Goal: Task Accomplishment & Management: Manage account settings

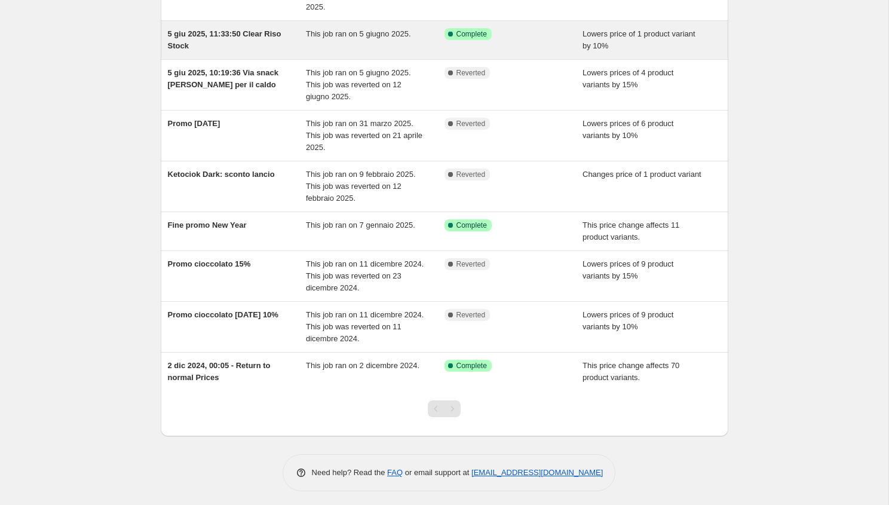
scroll to position [140, 0]
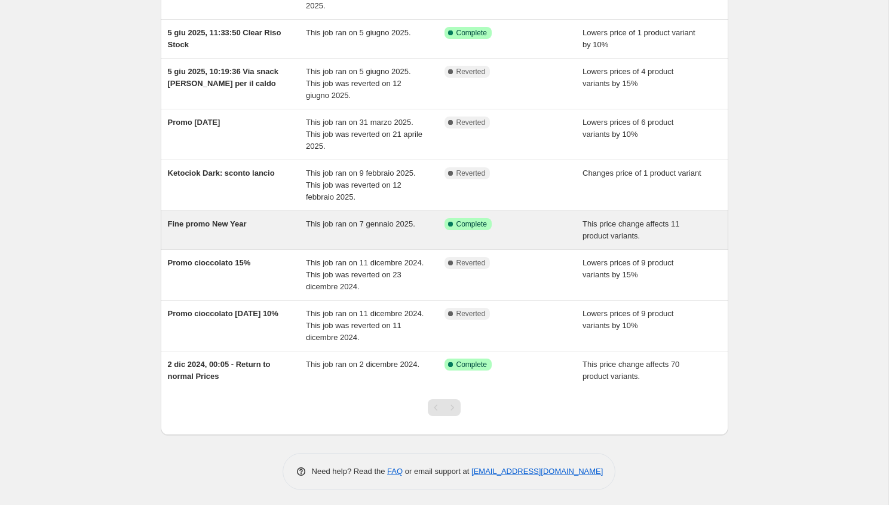
click at [211, 222] on span "Fine promo New Year" at bounding box center [207, 223] width 79 height 9
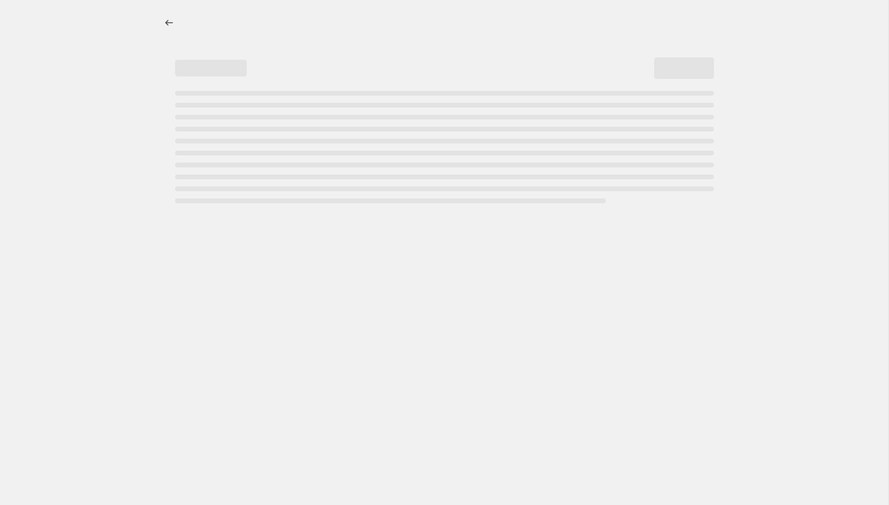
select select "ecap"
select select "remove"
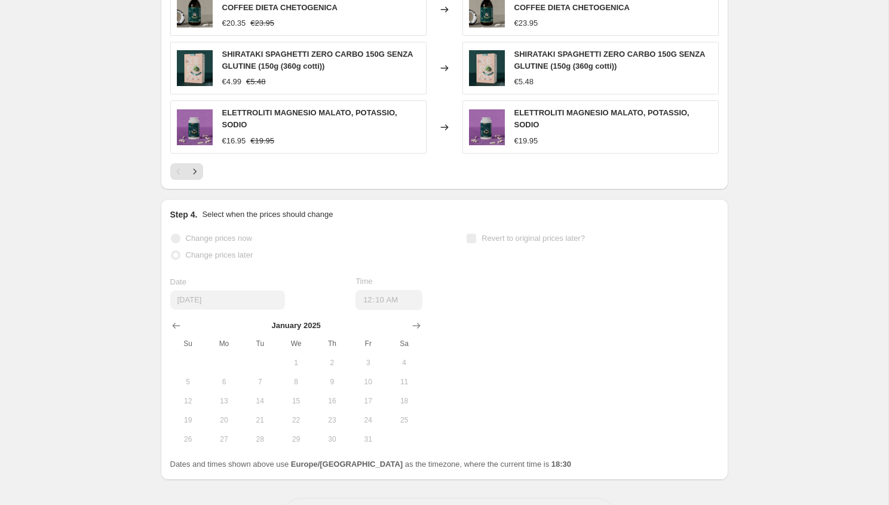
scroll to position [858, 0]
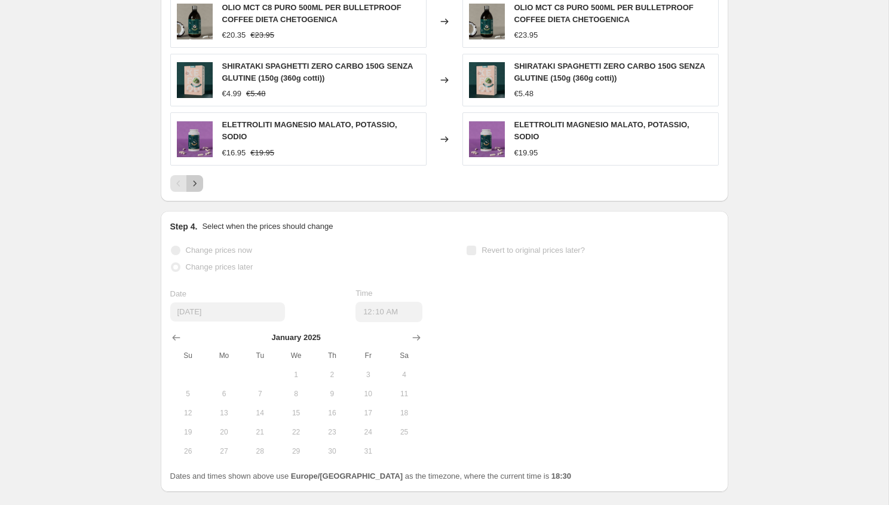
click at [196, 184] on icon "Next" at bounding box center [195, 183] width 12 height 12
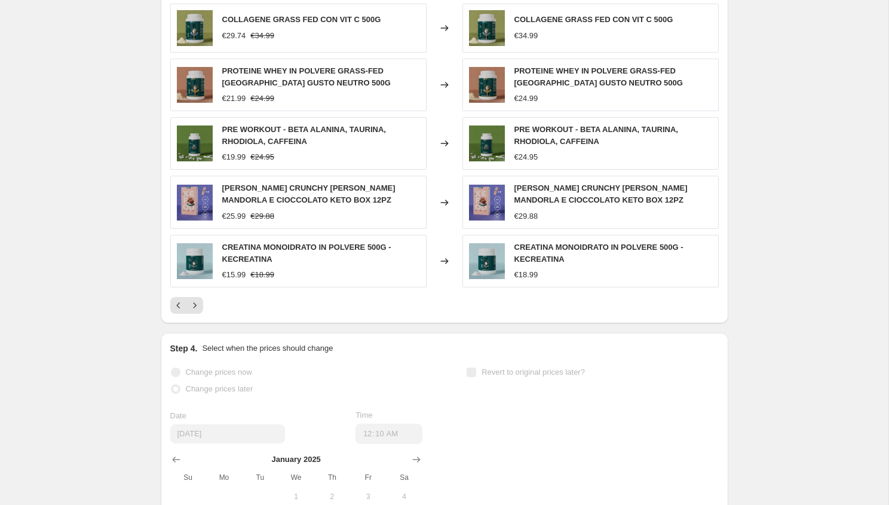
scroll to position [719, 0]
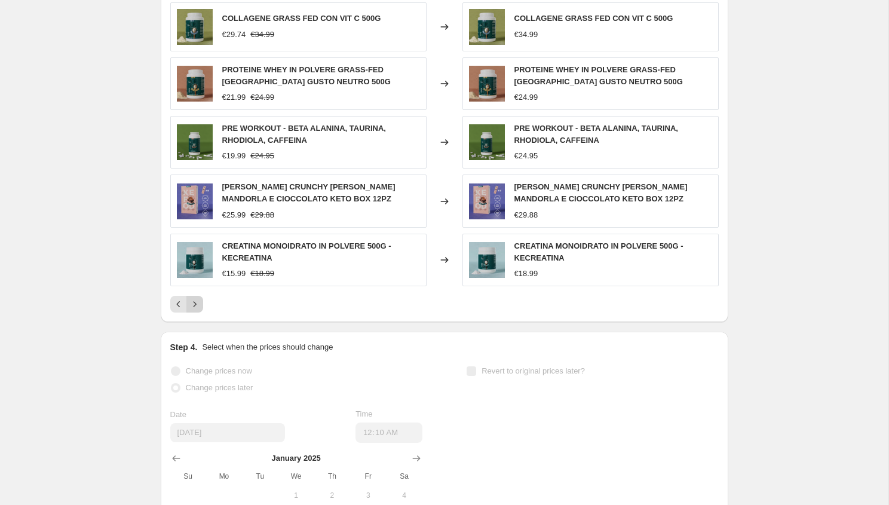
click at [192, 302] on icon "Next" at bounding box center [195, 304] width 12 height 12
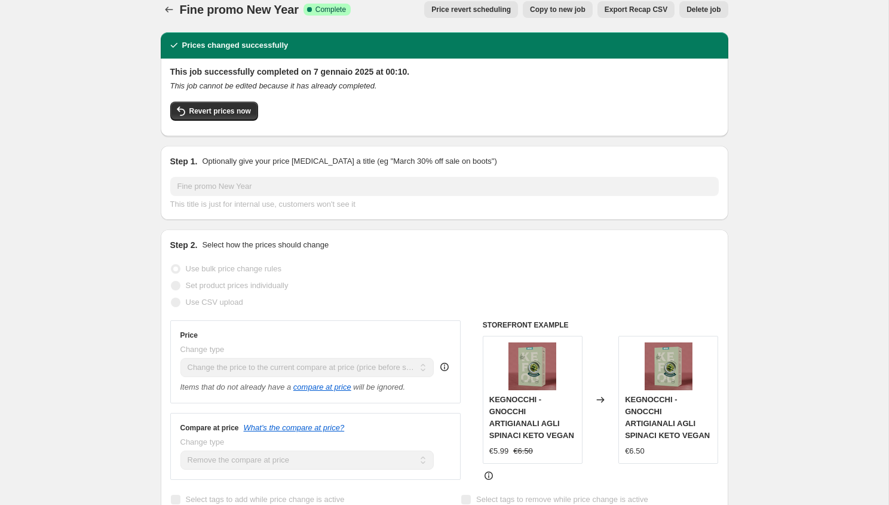
scroll to position [0, 0]
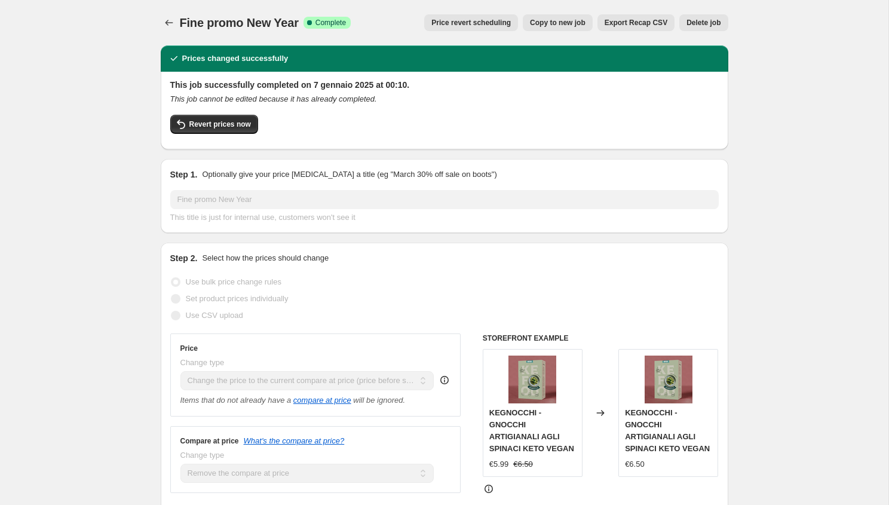
click at [553, 23] on span "Copy to new job" at bounding box center [558, 23] width 56 height 10
select select "ecap"
select select "remove"
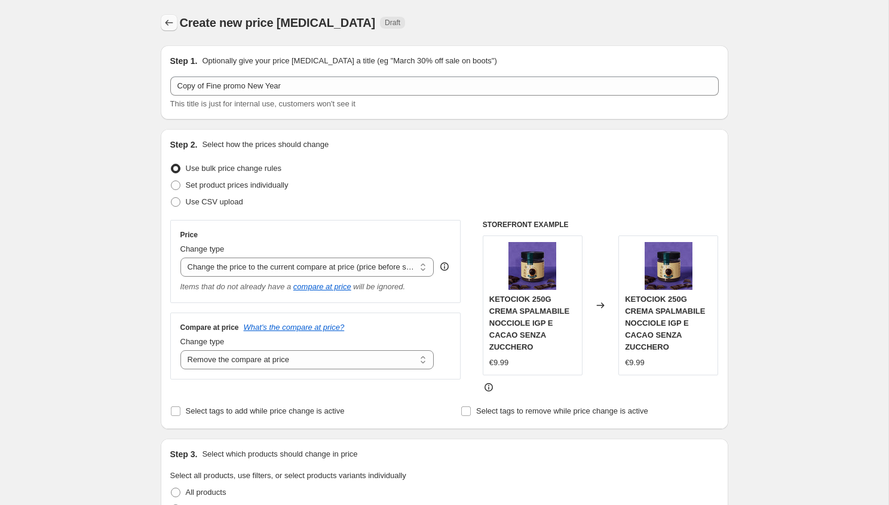
click at [168, 23] on icon "Price change jobs" at bounding box center [169, 23] width 12 height 12
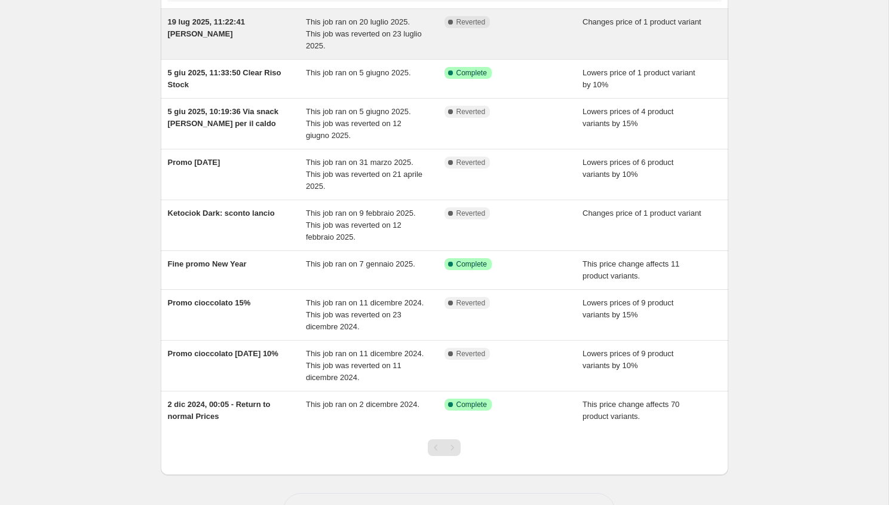
scroll to position [143, 0]
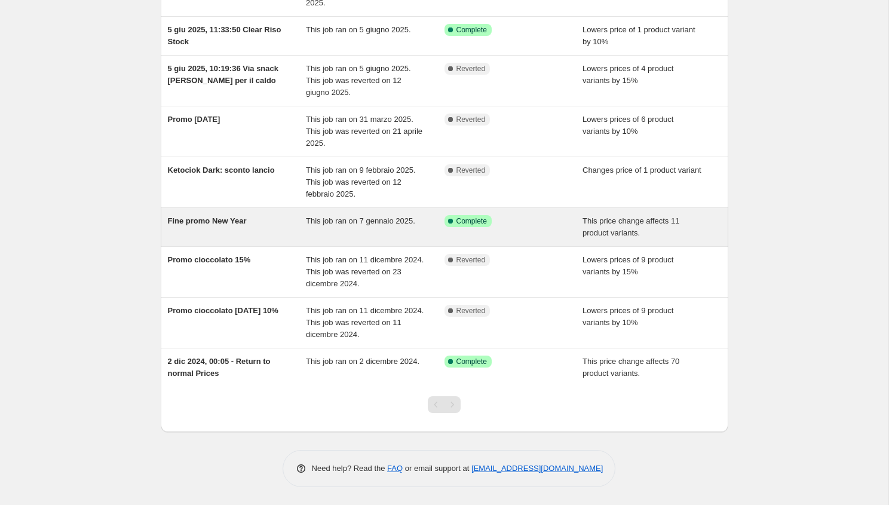
click at [217, 219] on span "Fine promo New Year" at bounding box center [207, 220] width 79 height 9
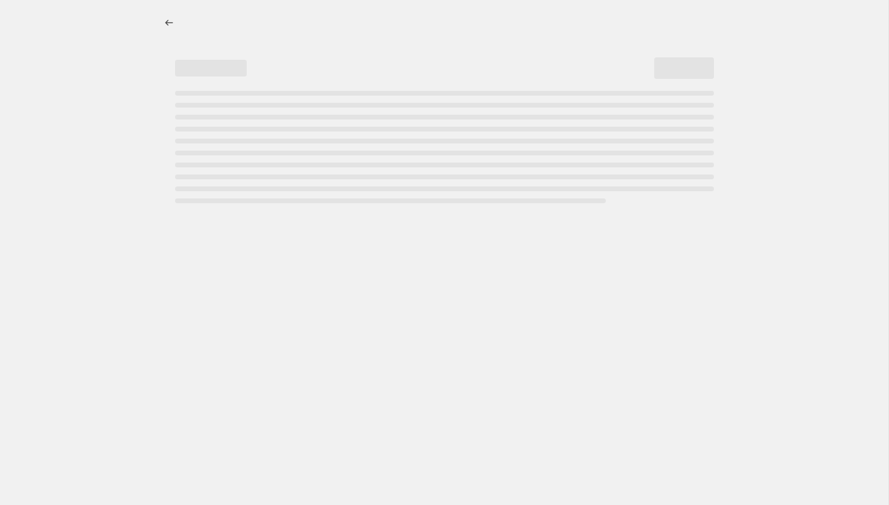
select select "ecap"
select select "remove"
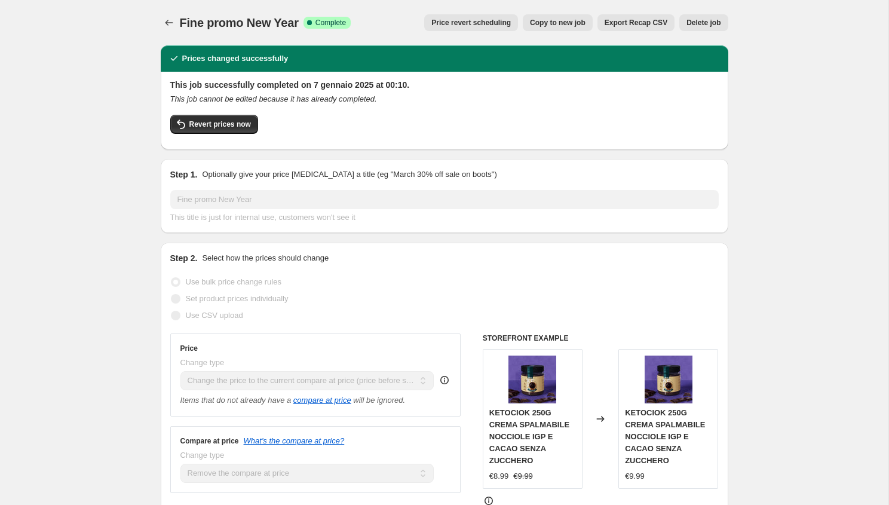
click at [475, 22] on span "Price revert scheduling" at bounding box center [470, 23] width 79 height 10
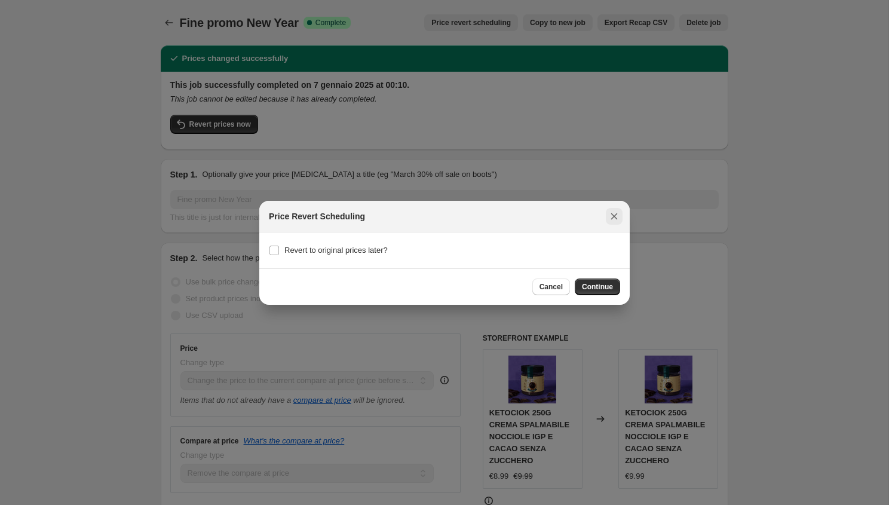
click at [615, 217] on icon "Close" at bounding box center [614, 216] width 12 height 12
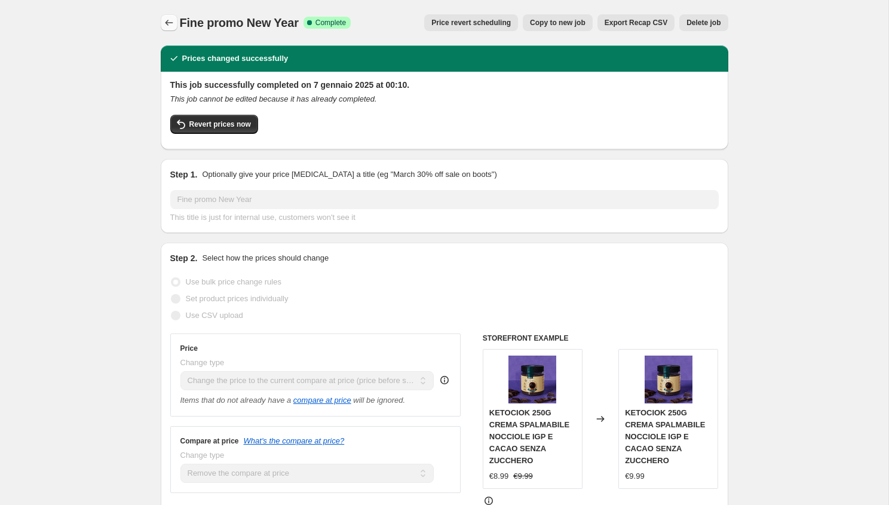
click at [176, 27] on button "Price change jobs" at bounding box center [169, 22] width 17 height 17
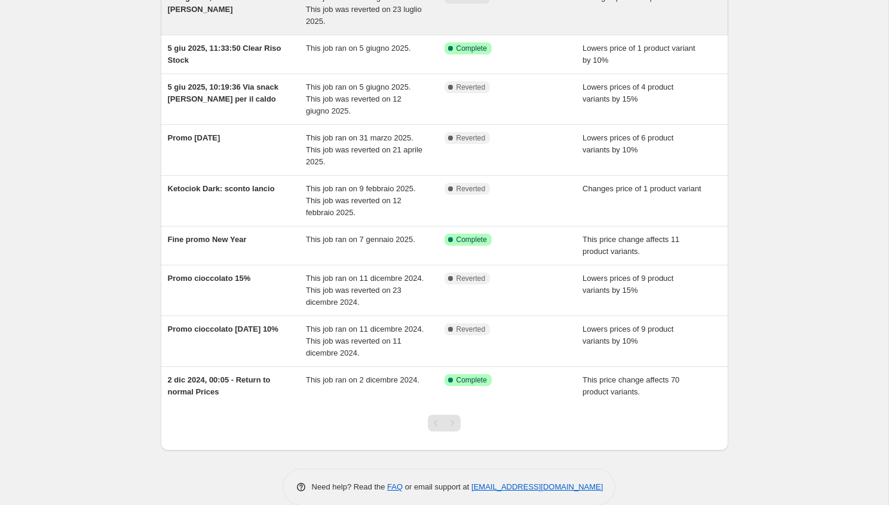
scroll to position [143, 0]
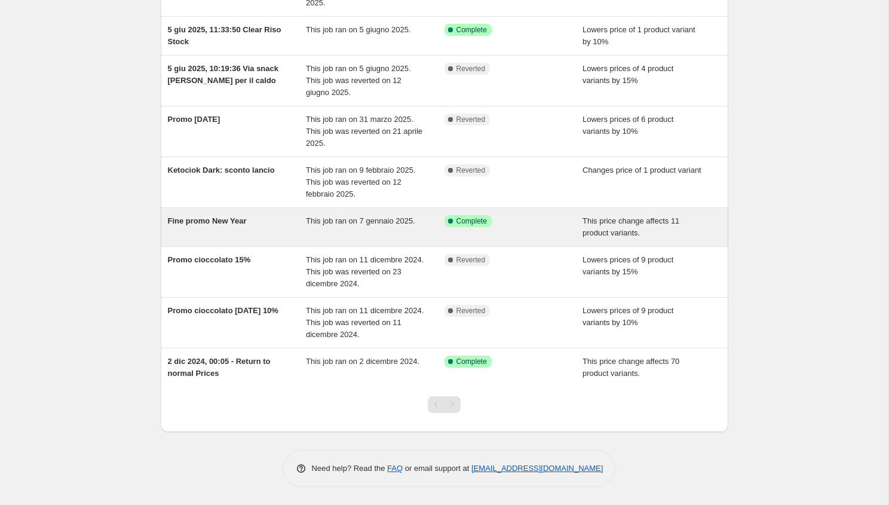
click at [232, 220] on span "Fine promo New Year" at bounding box center [207, 220] width 79 height 9
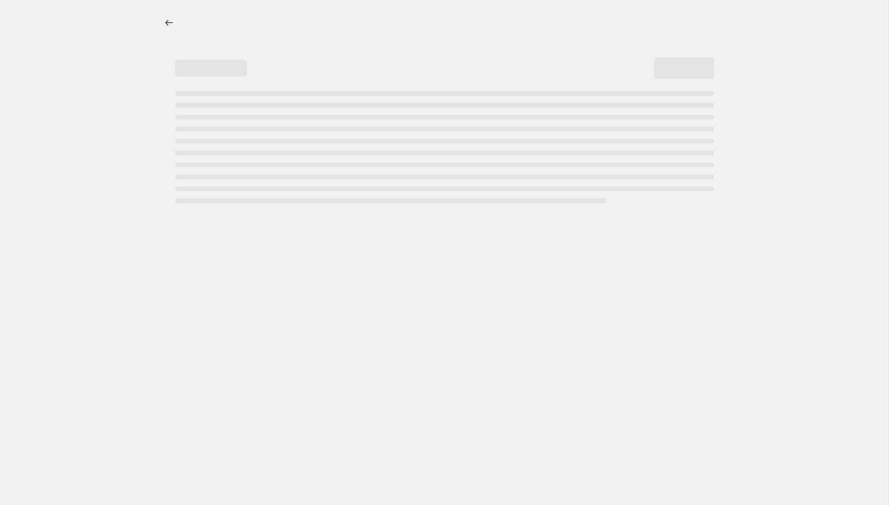
select select "ecap"
select select "remove"
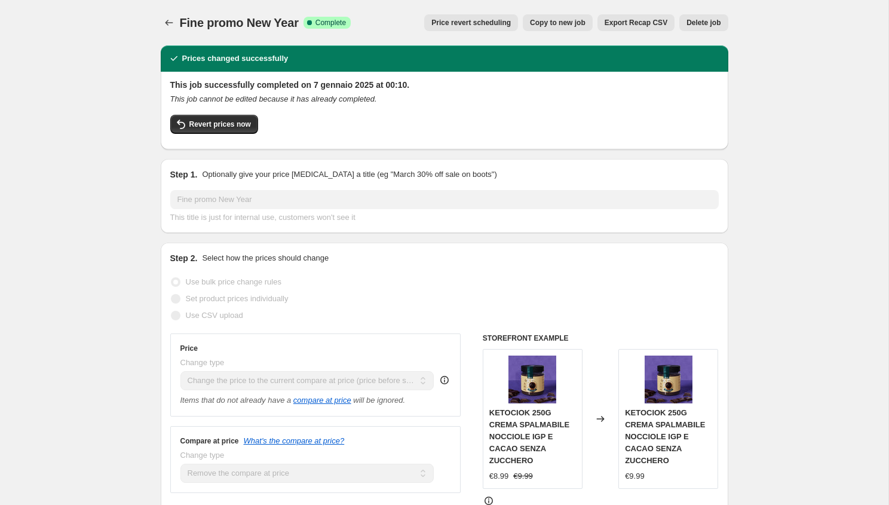
click at [555, 23] on span "Copy to new job" at bounding box center [558, 23] width 56 height 10
select select "ecap"
select select "remove"
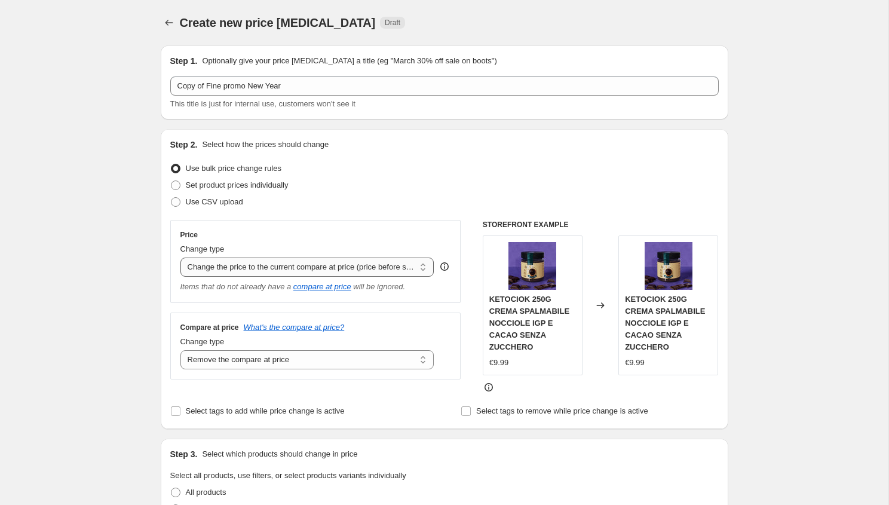
click at [308, 263] on select "Change the price to a certain amount Change the price by a certain amount Chang…" at bounding box center [307, 266] width 254 height 19
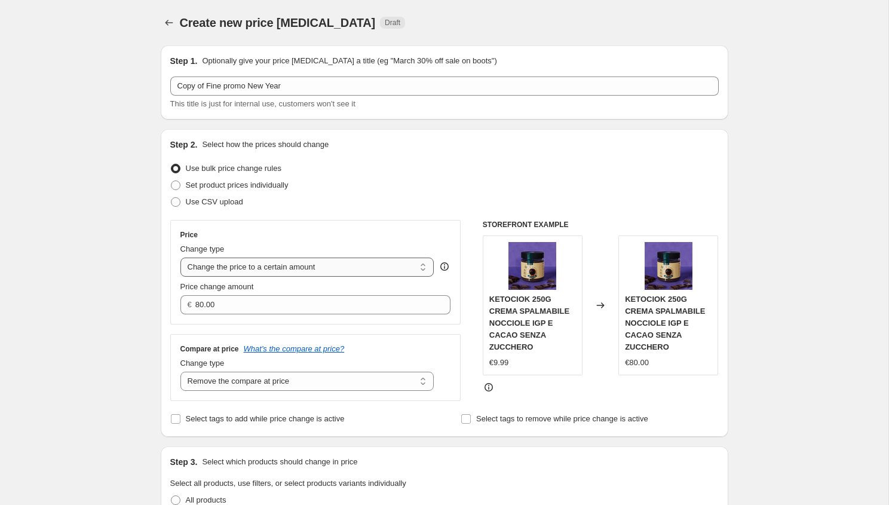
click at [290, 268] on select "Change the price to a certain amount Change the price by a certain amount Chang…" at bounding box center [307, 266] width 254 height 19
select select "ecap"
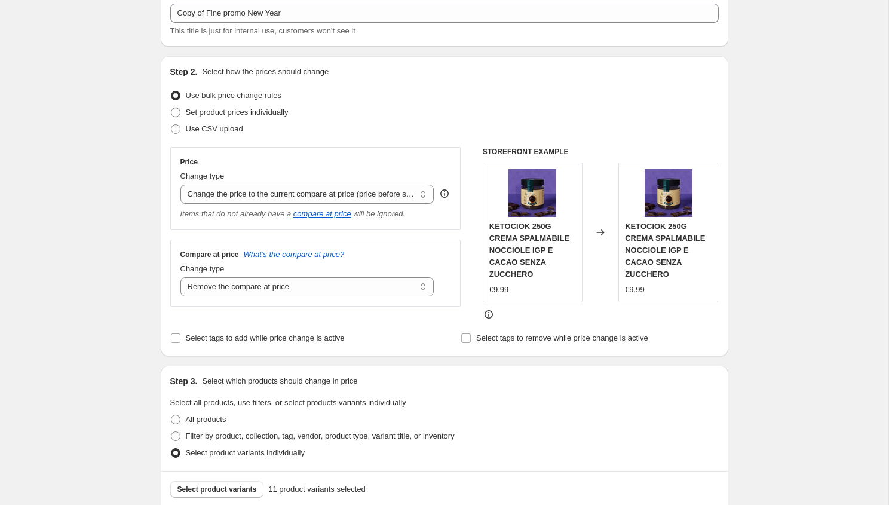
scroll to position [80, 0]
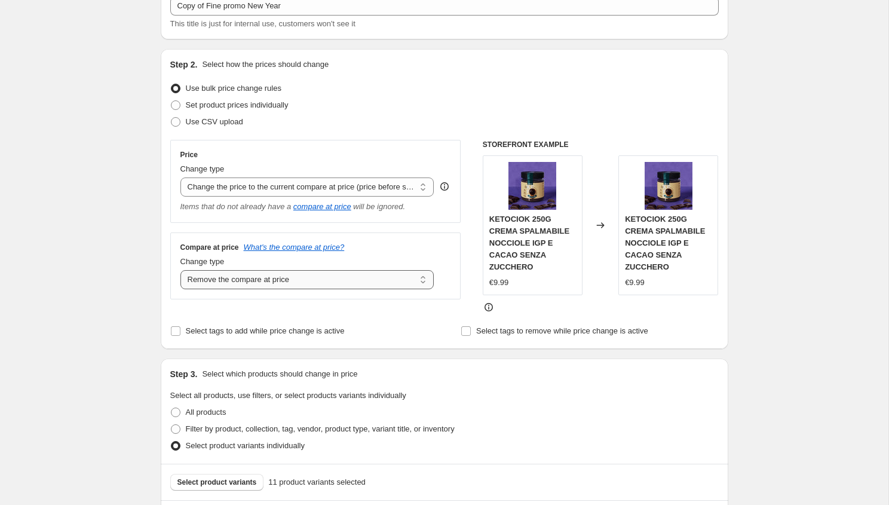
click at [330, 282] on select "Change the compare at price to the current price (sale) Change the compare at p…" at bounding box center [307, 279] width 254 height 19
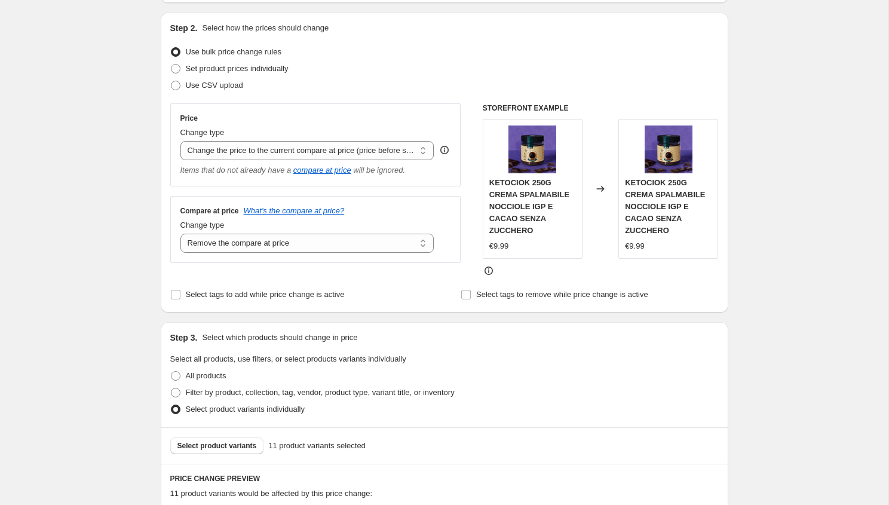
scroll to position [112, 0]
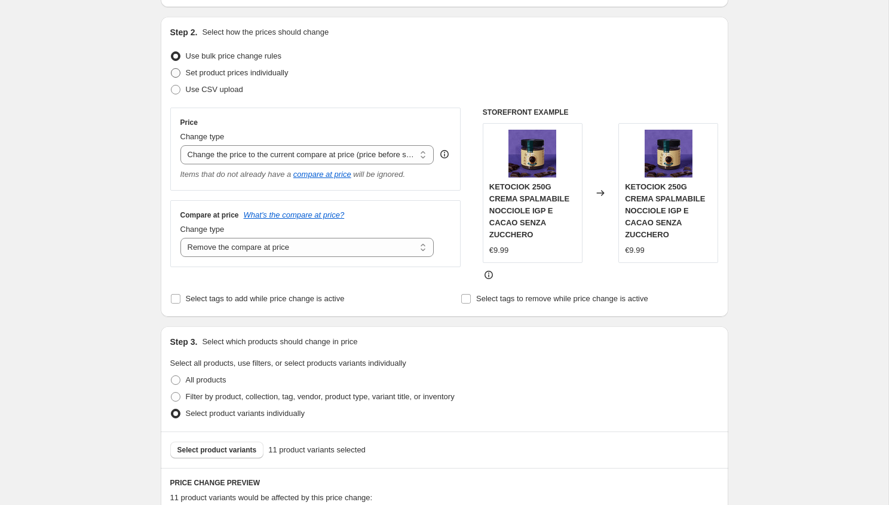
click at [205, 73] on span "Set product prices individually" at bounding box center [237, 72] width 103 height 9
click at [171, 69] on input "Set product prices individually" at bounding box center [171, 68] width 1 height 1
radio input "true"
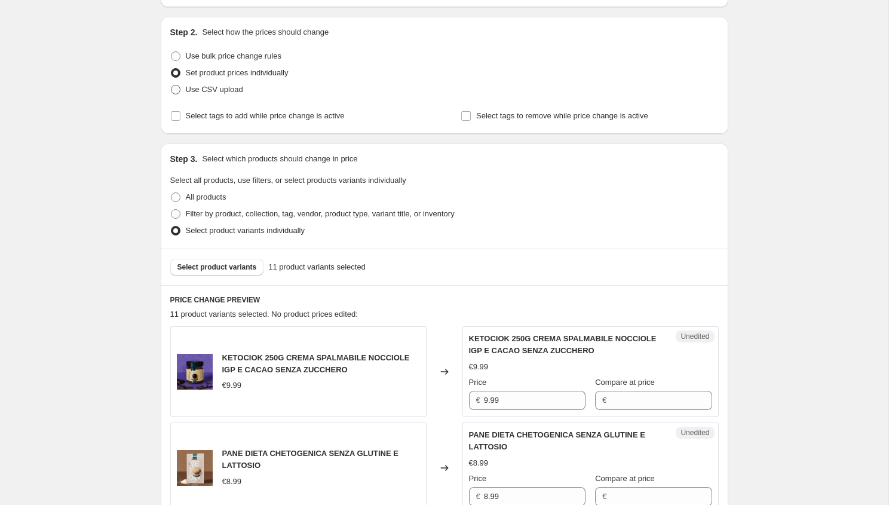
click at [195, 88] on span "Use CSV upload" at bounding box center [214, 89] width 57 height 9
click at [171, 85] on input "Use CSV upload" at bounding box center [171, 85] width 1 height 1
radio input "true"
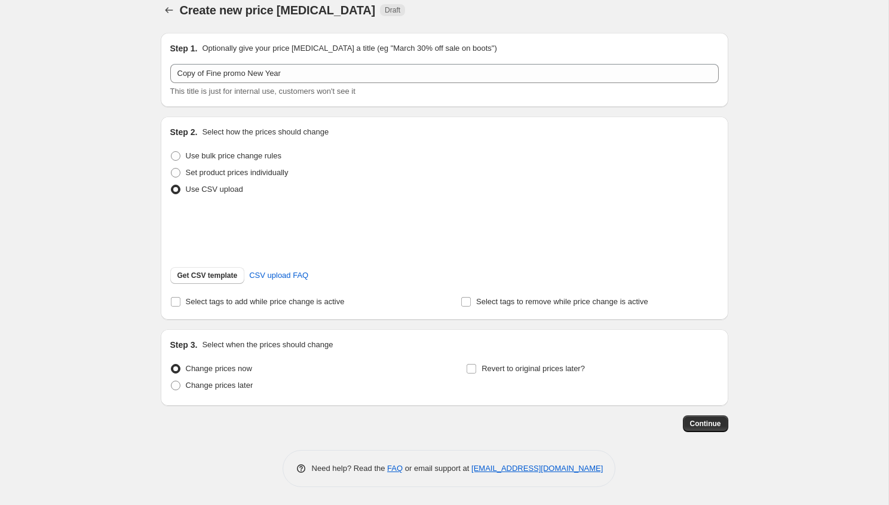
scroll to position [28, 0]
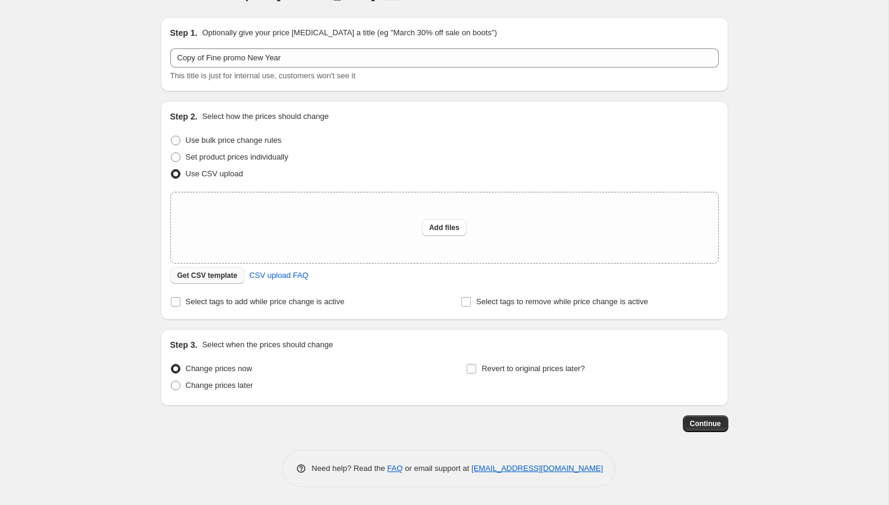
click at [221, 275] on span "Get CSV template" at bounding box center [207, 276] width 60 height 10
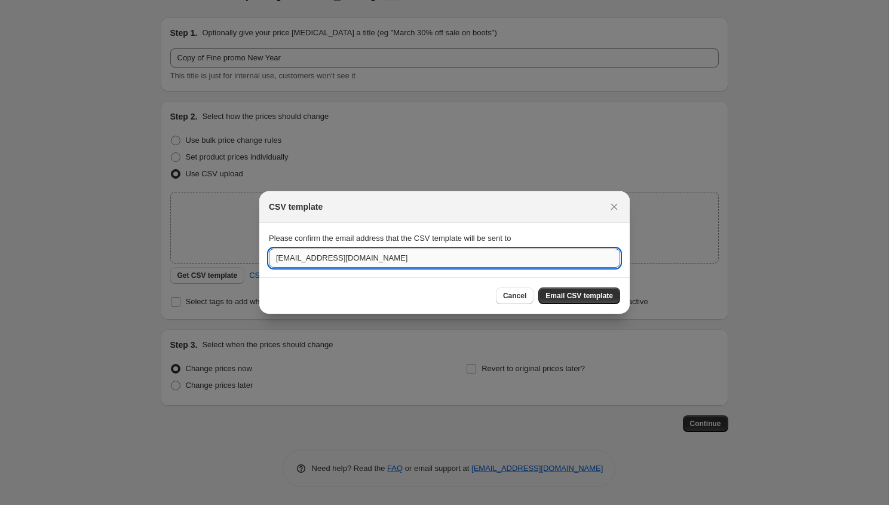
click at [345, 259] on input "[EMAIL_ADDRESS][DOMAIN_NAME]" at bounding box center [444, 257] width 351 height 19
click at [345, 259] on input "in" at bounding box center [444, 257] width 351 height 19
type input "[EMAIL_ADDRESS][DOMAIN_NAME]"
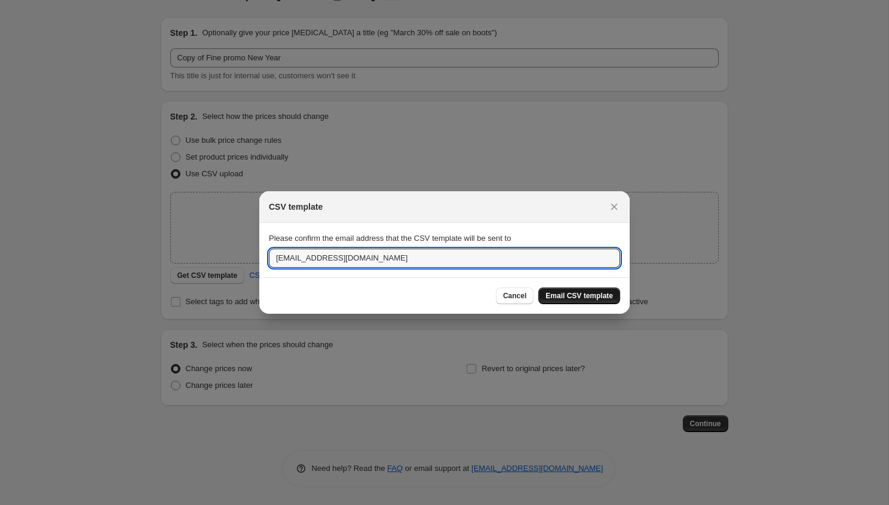
click at [583, 295] on span "Email CSV template" at bounding box center [578, 296] width 67 height 10
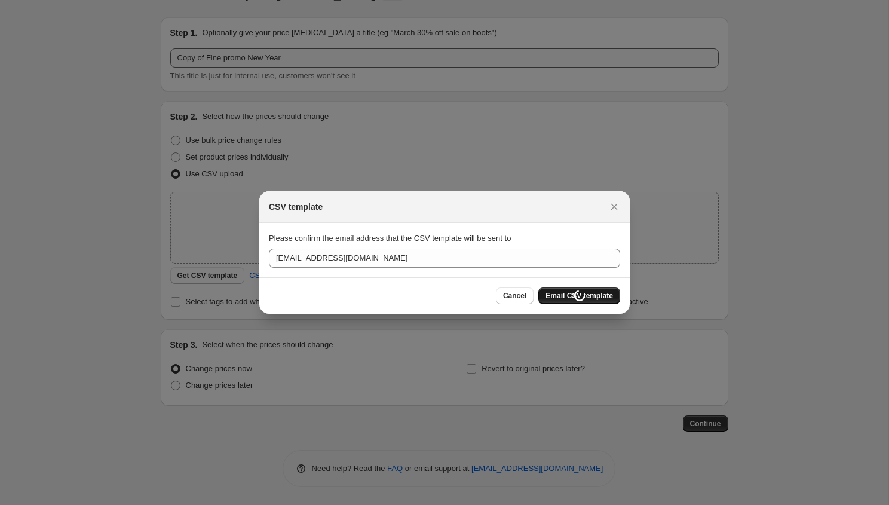
scroll to position [28, 0]
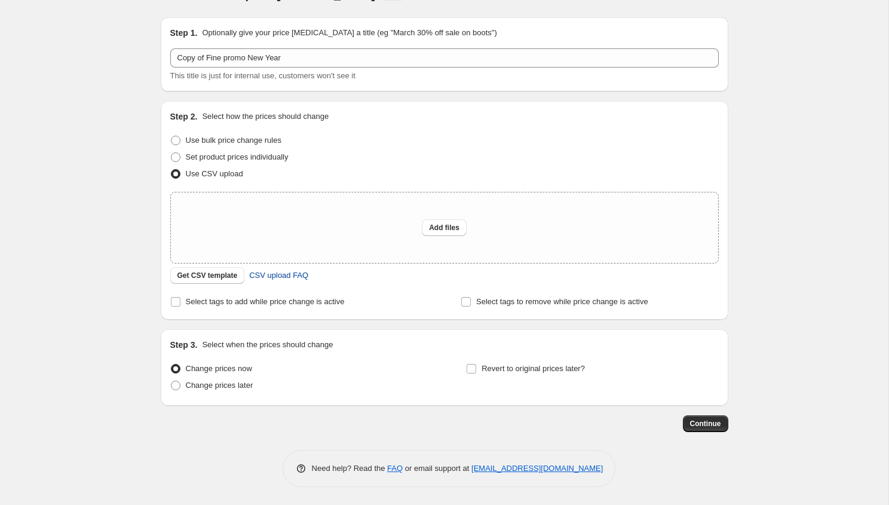
click at [279, 272] on span "CSV upload FAQ" at bounding box center [278, 275] width 59 height 12
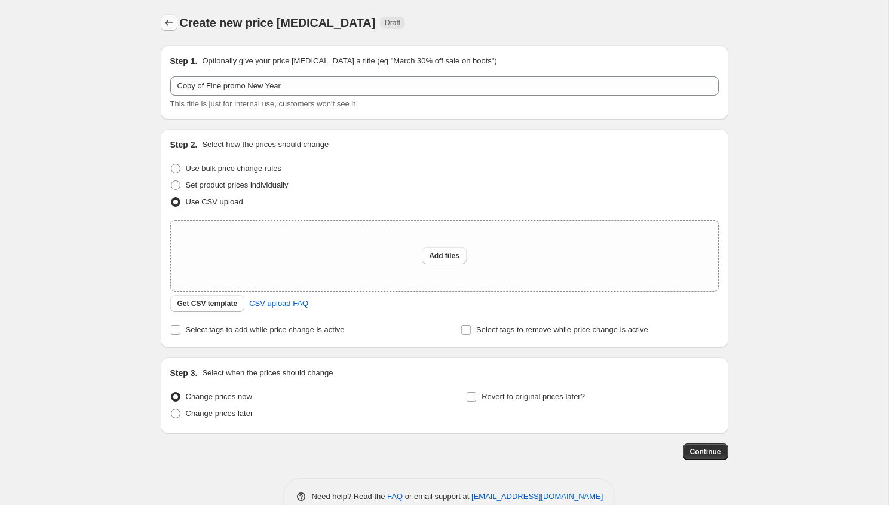
click at [167, 18] on icon "Price change jobs" at bounding box center [169, 23] width 12 height 12
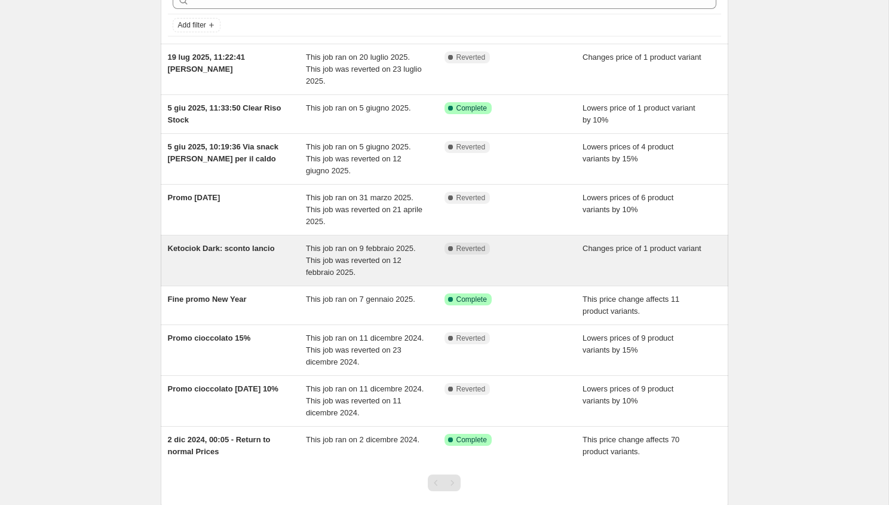
scroll to position [143, 0]
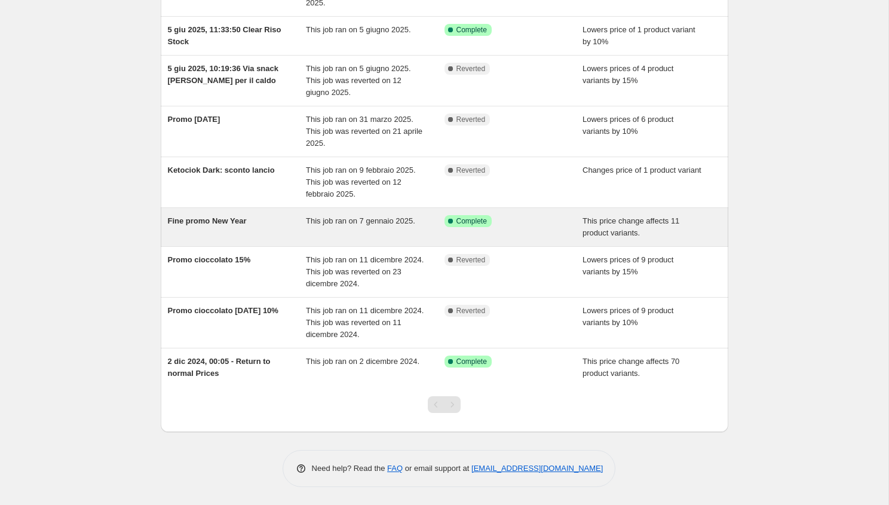
click at [219, 221] on span "Fine promo New Year" at bounding box center [207, 220] width 79 height 9
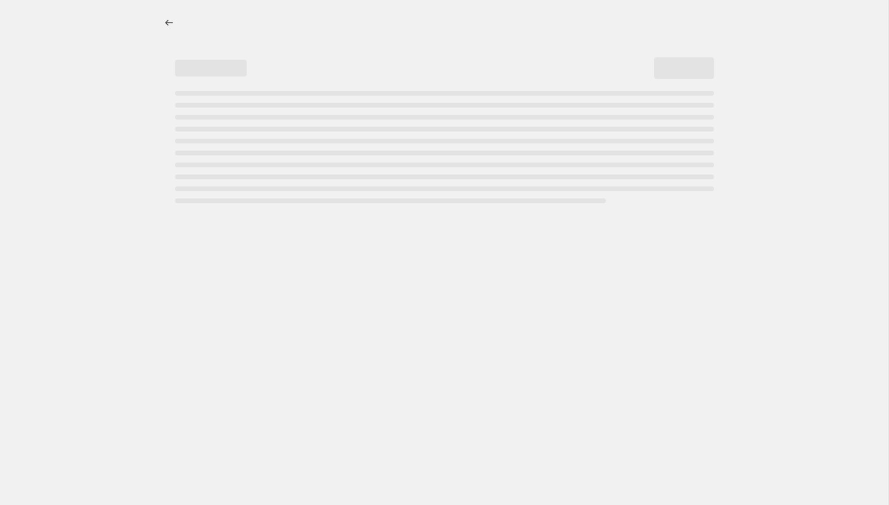
select select "ecap"
select select "remove"
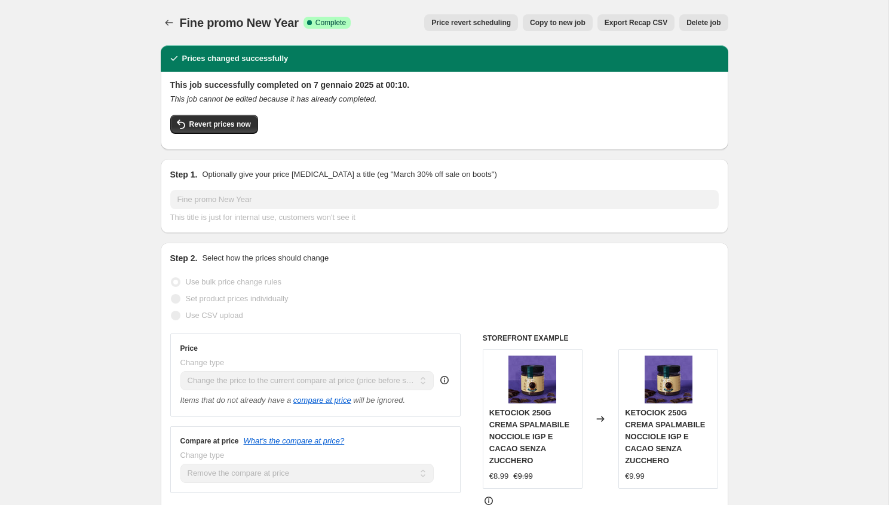
click at [643, 25] on span "Export Recap CSV" at bounding box center [635, 23] width 63 height 10
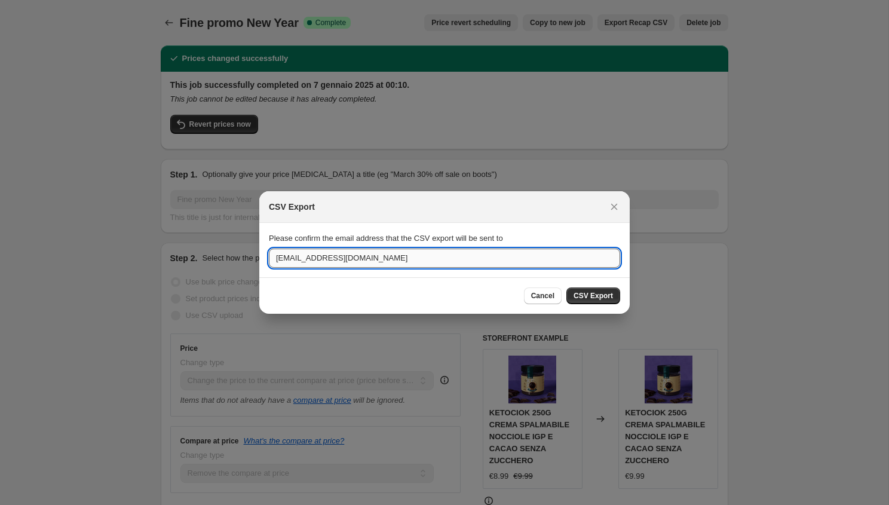
click at [373, 265] on input "[EMAIL_ADDRESS][DOMAIN_NAME]" at bounding box center [444, 257] width 351 height 19
type input "[EMAIL_ADDRESS][DOMAIN_NAME]"
click at [619, 299] on button "CSV Export" at bounding box center [593, 295] width 54 height 17
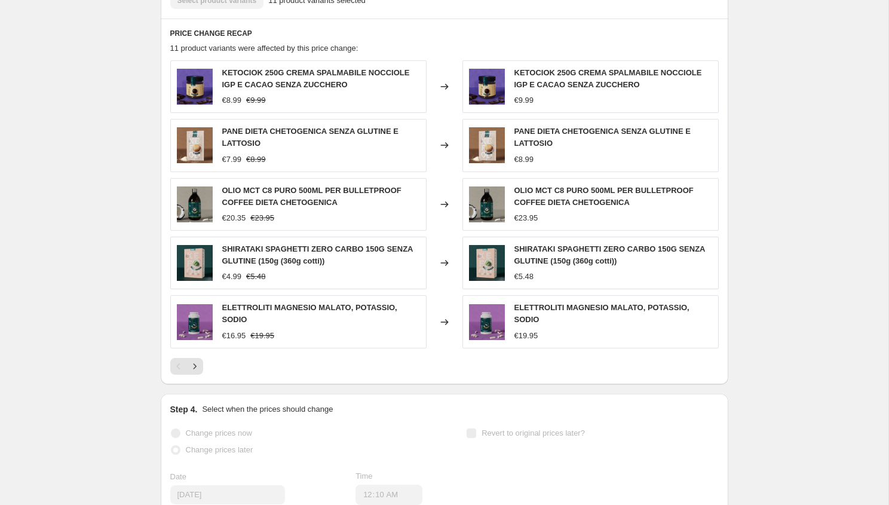
scroll to position [677, 0]
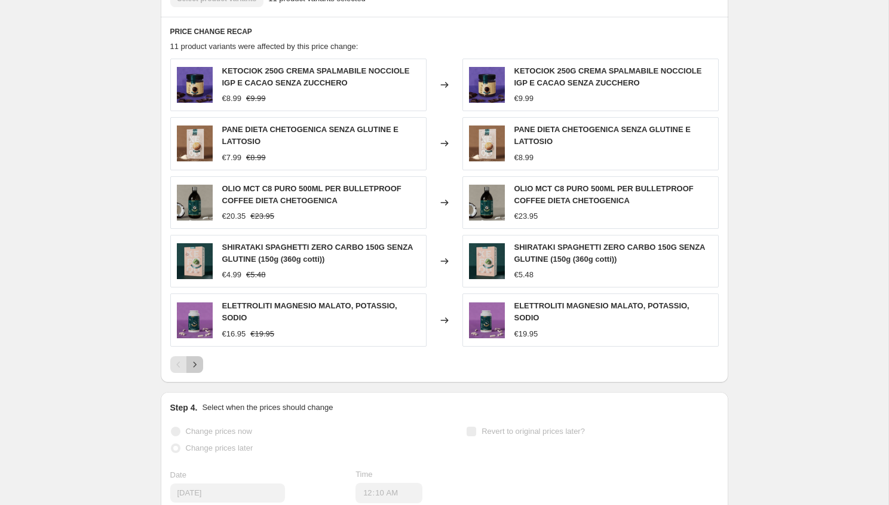
click at [193, 364] on icon "Next" at bounding box center [195, 364] width 12 height 12
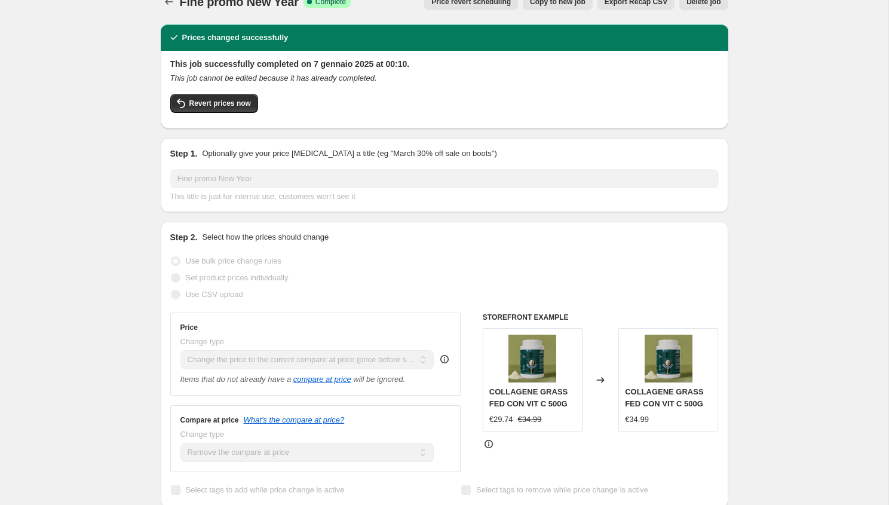
scroll to position [0, 0]
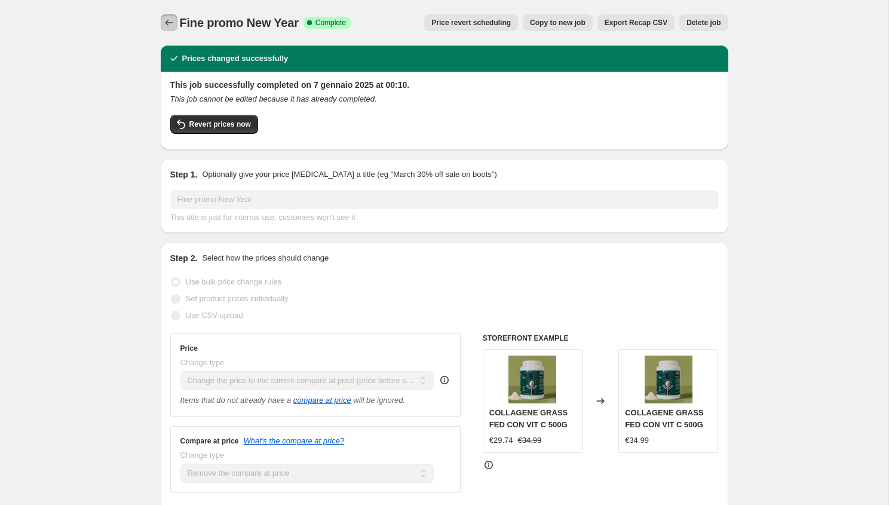
click at [168, 22] on icon "Price change jobs" at bounding box center [169, 23] width 12 height 12
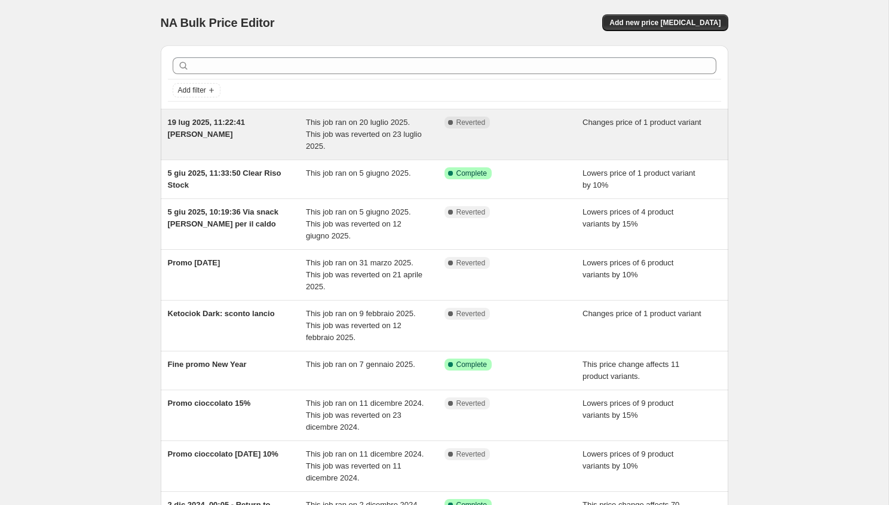
click at [299, 131] on div "19 lug 2025, 11:22:41 [PERSON_NAME]" at bounding box center [237, 134] width 139 height 36
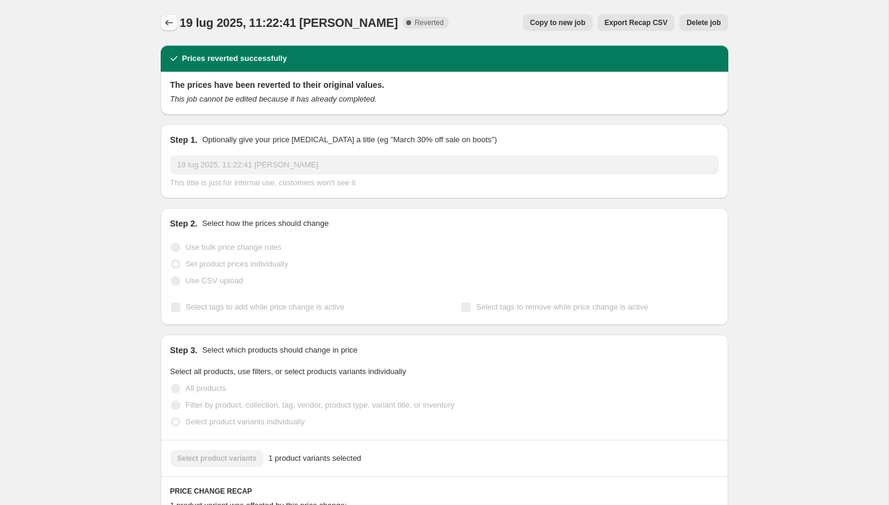
click at [168, 28] on icon "Price change jobs" at bounding box center [169, 23] width 12 height 12
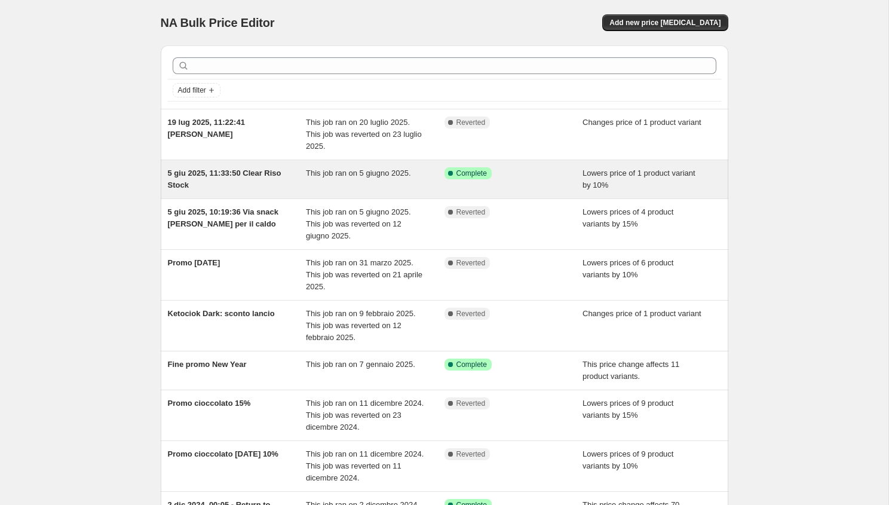
click at [270, 178] on div "5 giu 2025, 11:33:50 Clear Riso Stock" at bounding box center [237, 179] width 139 height 24
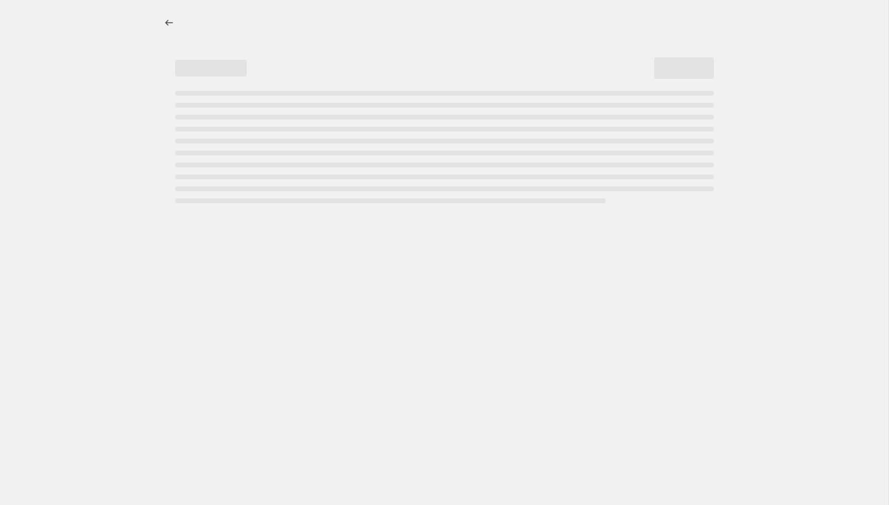
select select "percentage"
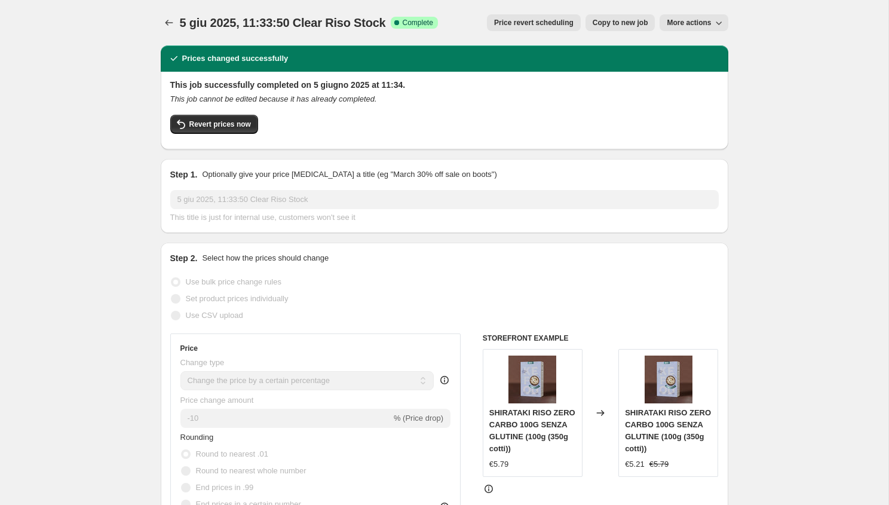
click at [560, 25] on span "Price revert scheduling" at bounding box center [533, 23] width 79 height 10
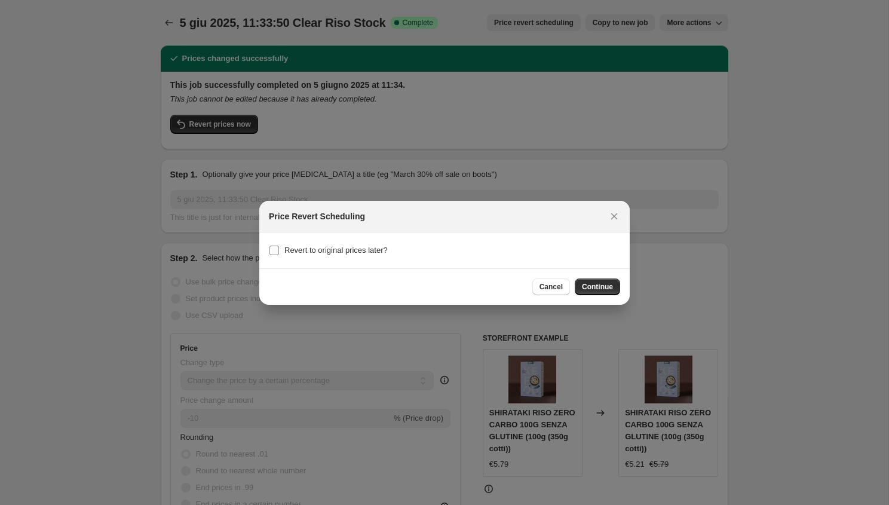
click at [312, 249] on span "Revert to original prices later?" at bounding box center [335, 249] width 103 height 9
click at [279, 249] on input "Revert to original prices later?" at bounding box center [274, 250] width 10 height 10
checkbox input "true"
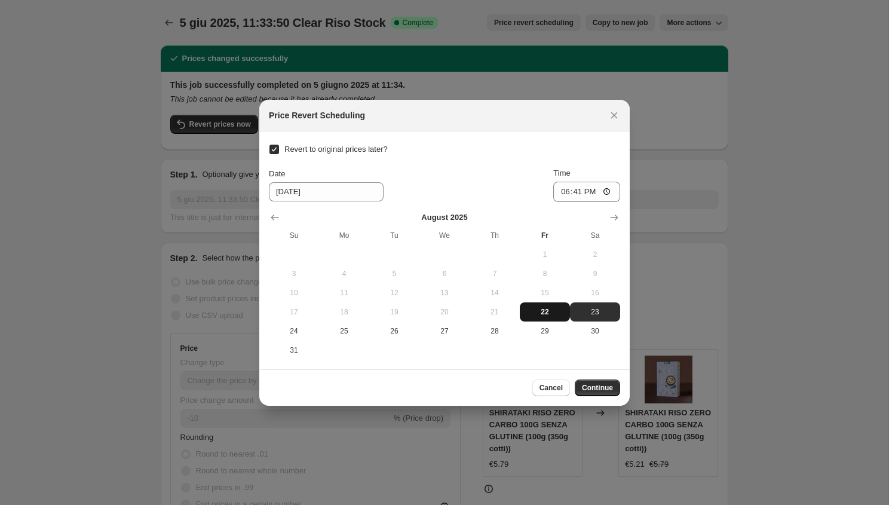
click at [542, 309] on span "22" at bounding box center [544, 312] width 41 height 10
click at [591, 312] on span "23" at bounding box center [595, 312] width 41 height 10
type input "[DATE]"
click at [589, 383] on span "Continue" at bounding box center [597, 388] width 31 height 10
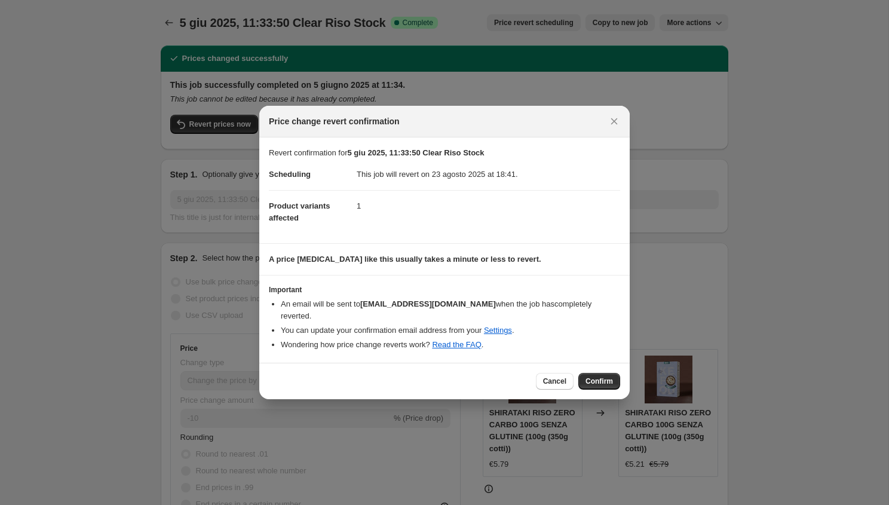
click at [589, 383] on span "Confirm" at bounding box center [598, 381] width 27 height 10
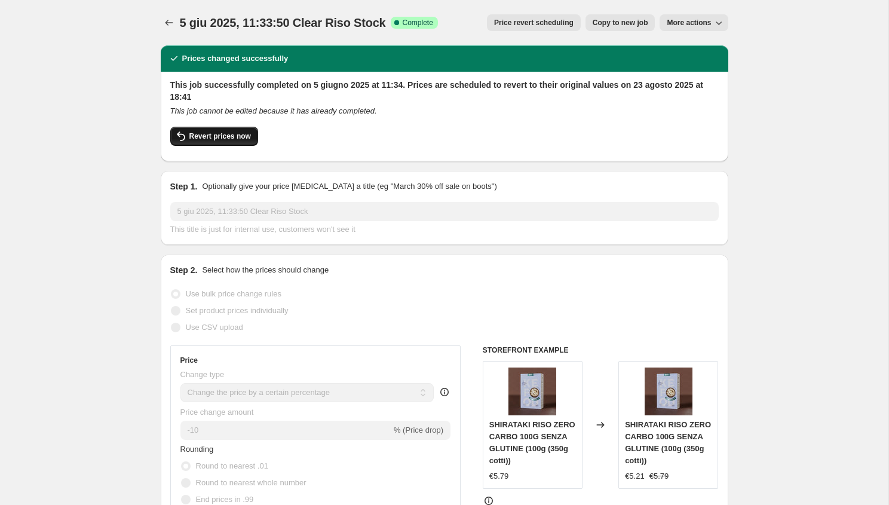
click at [213, 131] on span "Revert prices now" at bounding box center [220, 136] width 62 height 10
checkbox input "false"
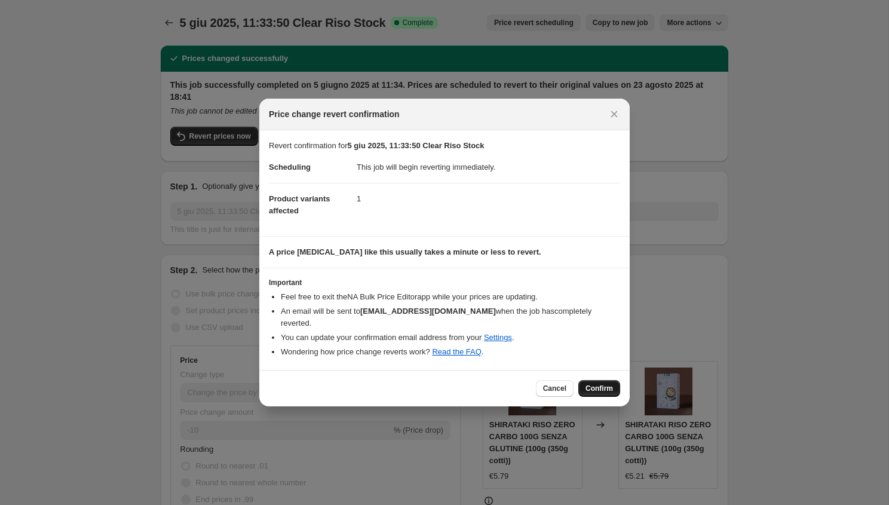
click at [600, 386] on span "Confirm" at bounding box center [598, 388] width 27 height 10
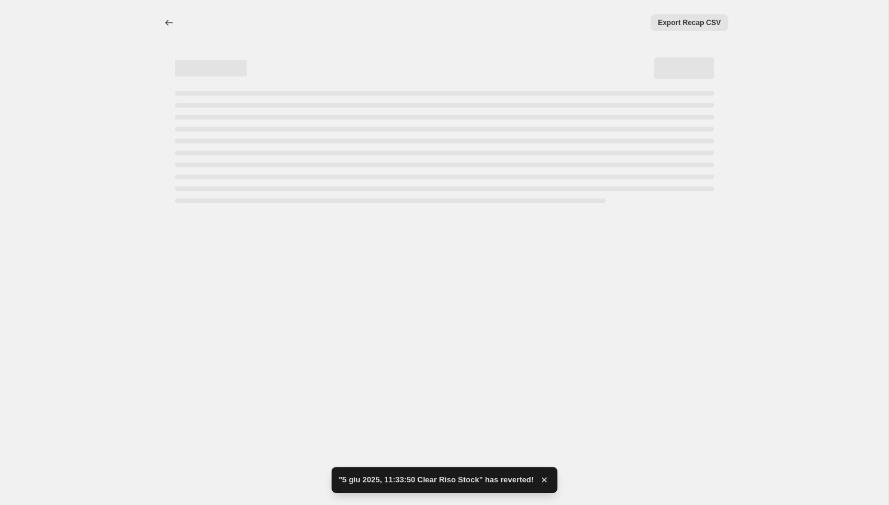
select select "percentage"
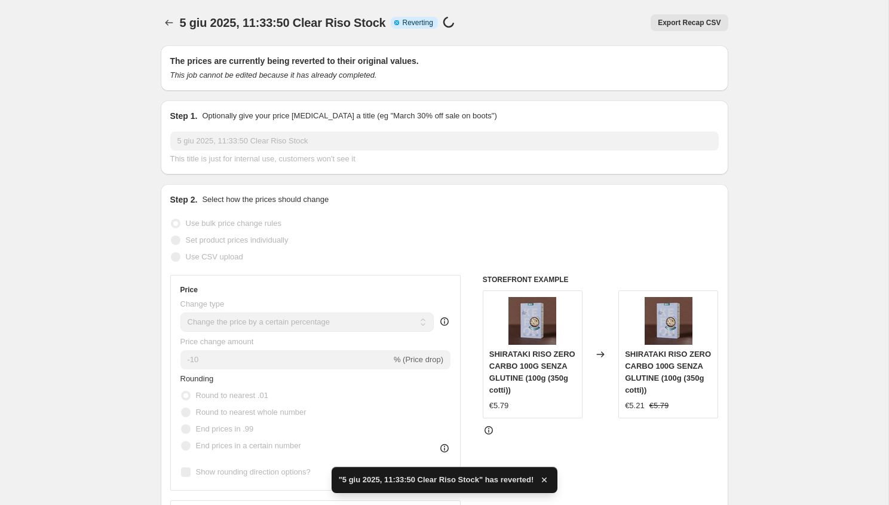
checkbox input "true"
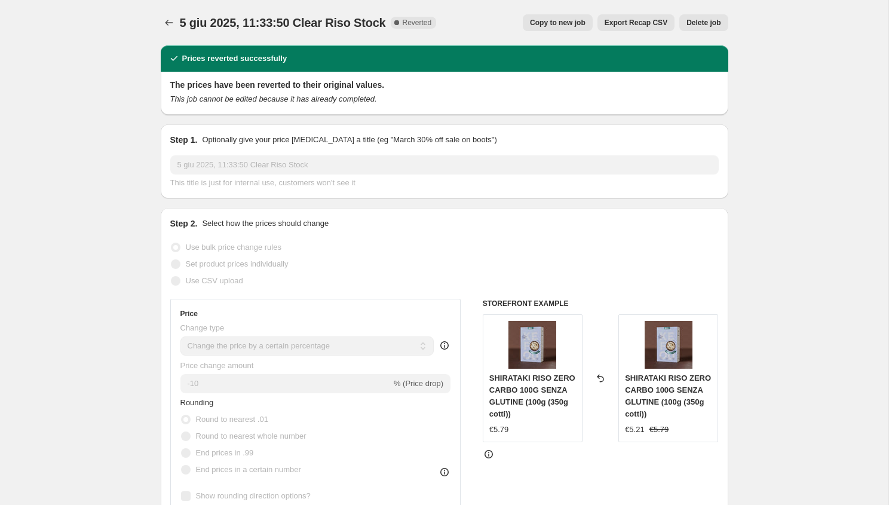
click at [600, 379] on icon at bounding box center [600, 378] width 12 height 12
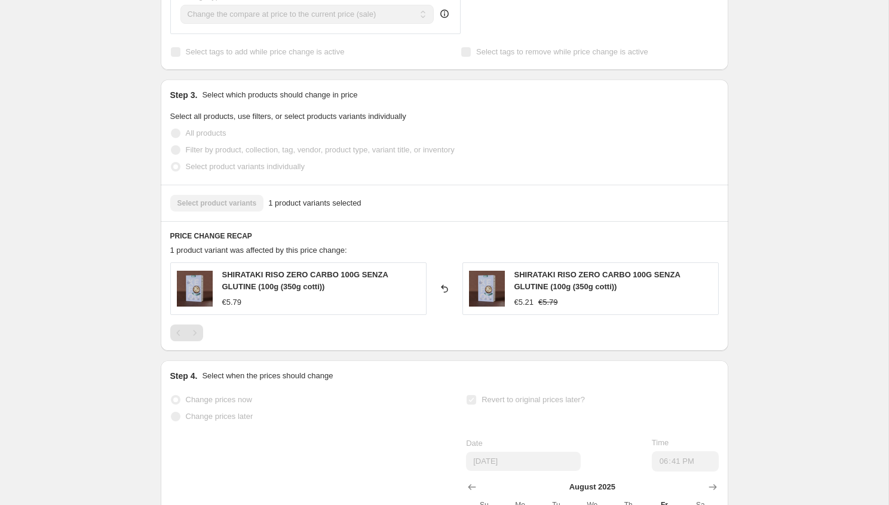
scroll to position [558, 0]
click at [444, 287] on icon at bounding box center [444, 288] width 12 height 12
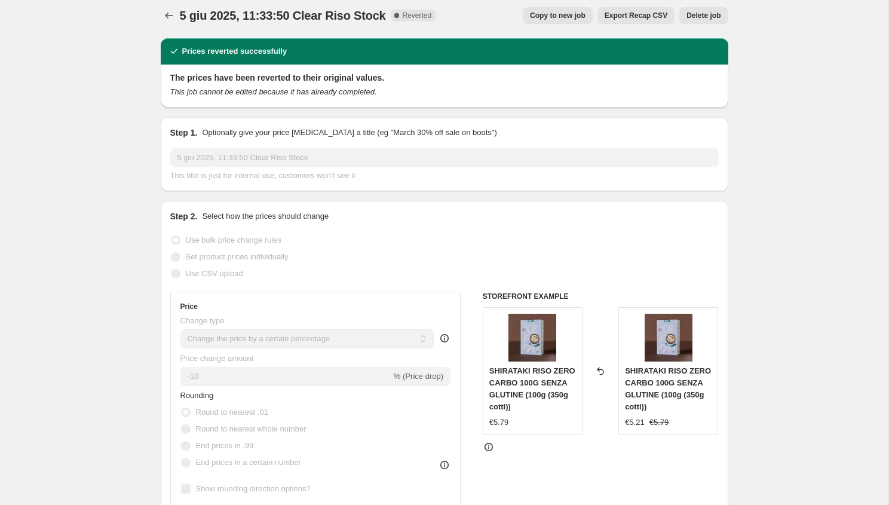
scroll to position [0, 0]
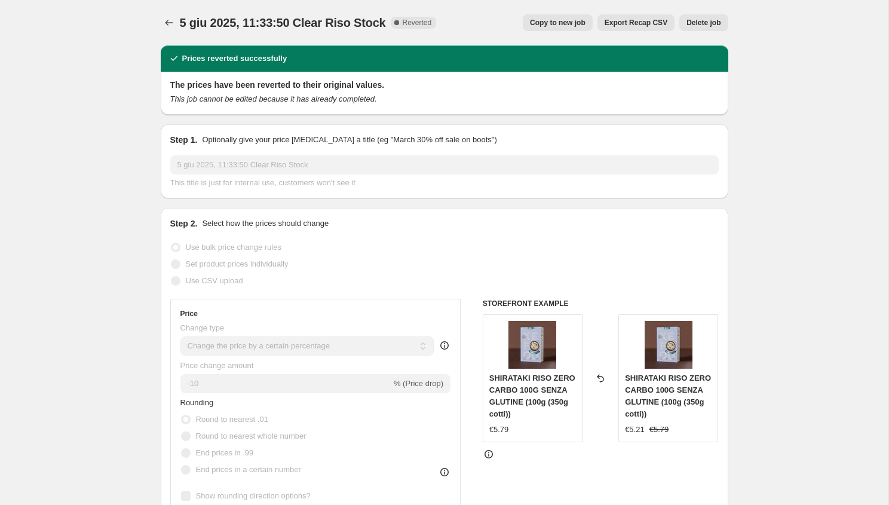
click at [562, 26] on span "Copy to new job" at bounding box center [558, 23] width 56 height 10
select select "percentage"
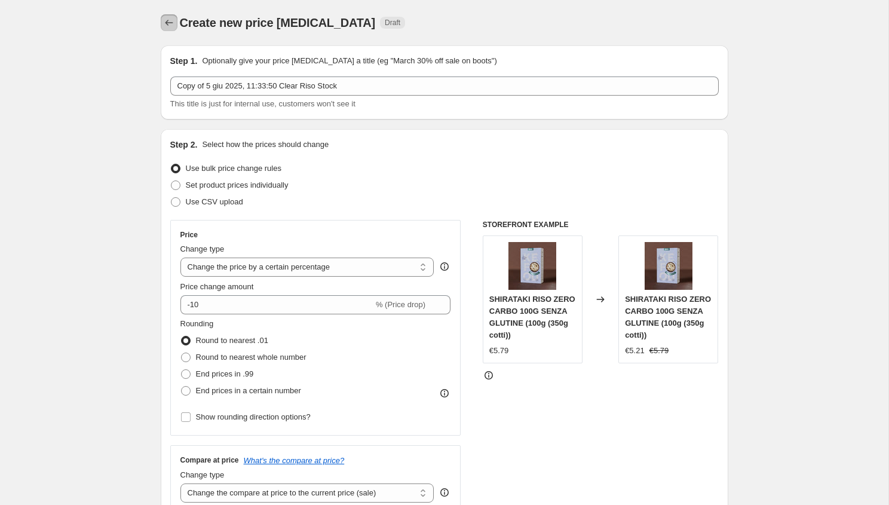
click at [171, 24] on icon "Price change jobs" at bounding box center [169, 23] width 12 height 12
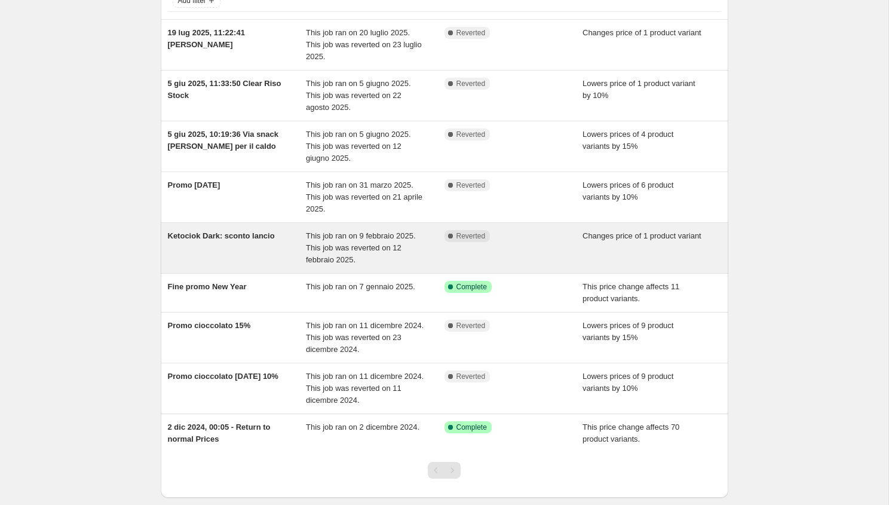
scroll to position [103, 0]
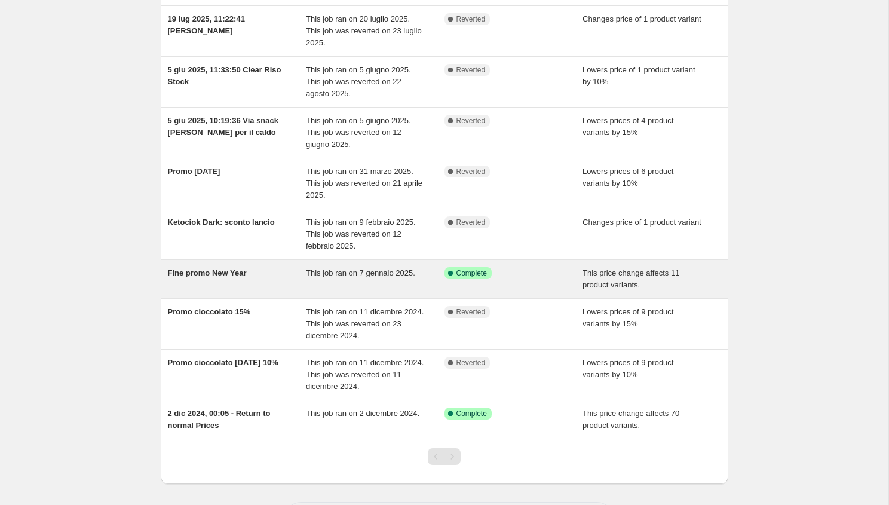
click at [379, 277] on span "This job ran on 7 gennaio 2025." at bounding box center [360, 272] width 109 height 9
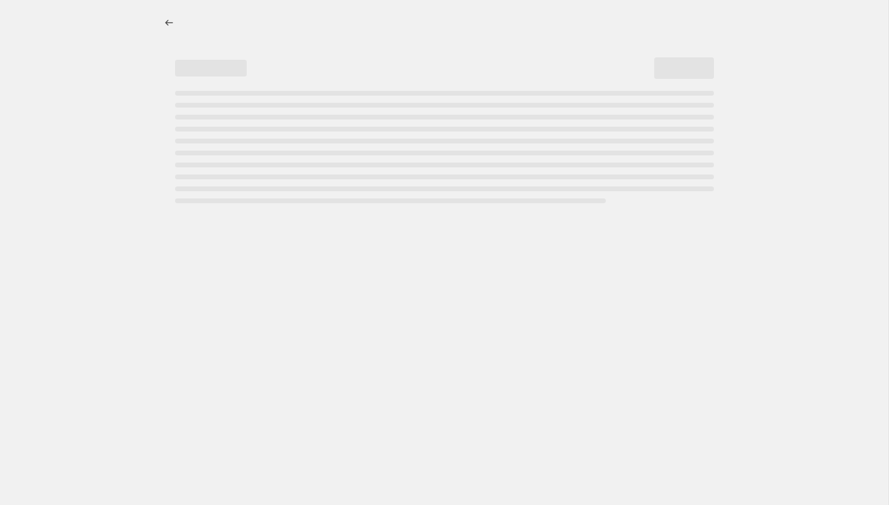
select select "ecap"
select select "remove"
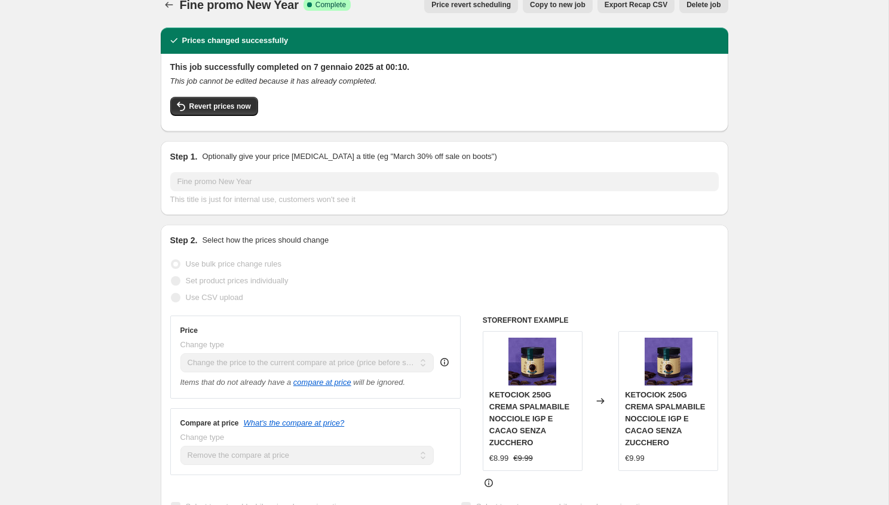
scroll to position [16, 0]
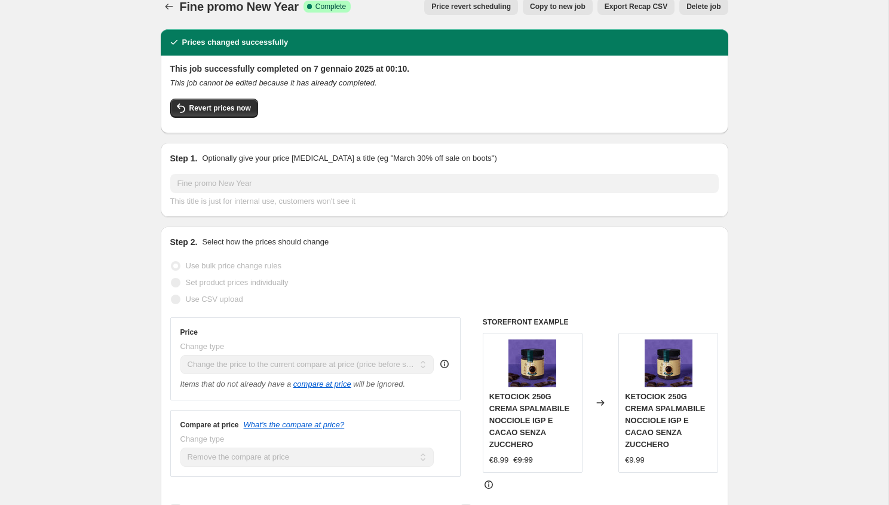
click at [572, 7] on span "Copy to new job" at bounding box center [558, 7] width 56 height 10
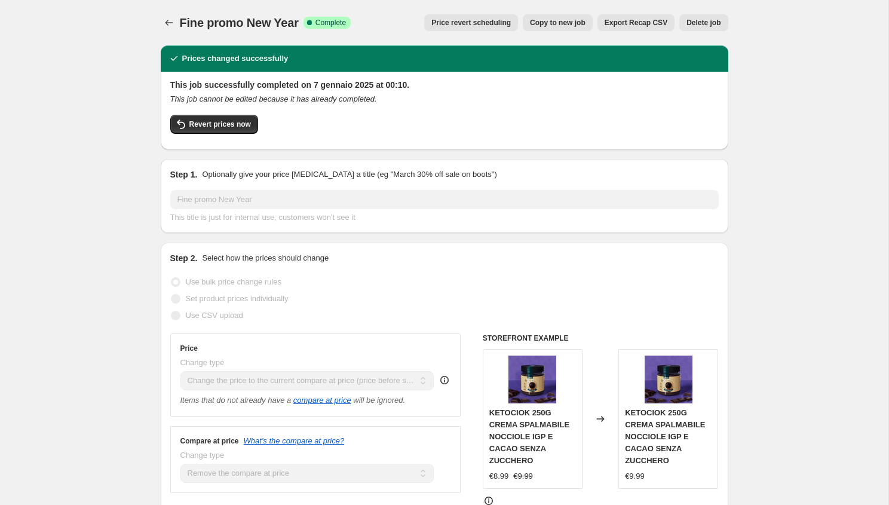
select select "ecap"
select select "remove"
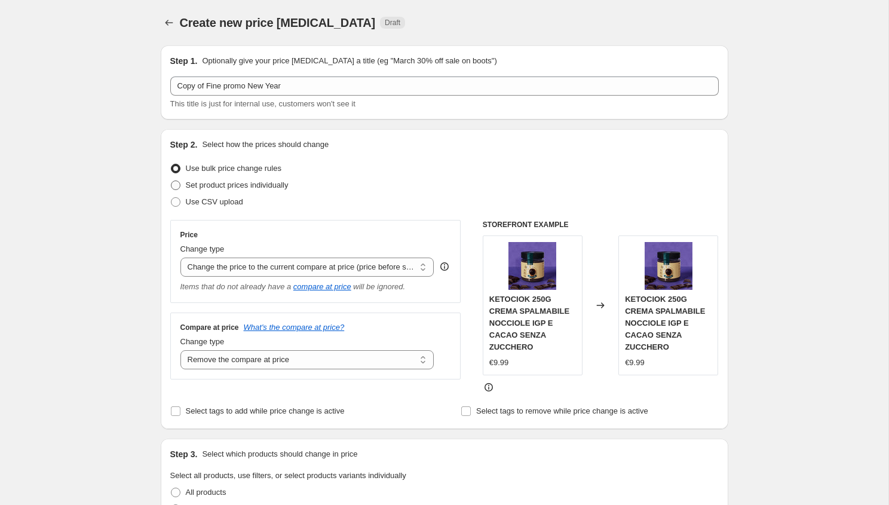
click at [233, 185] on span "Set product prices individually" at bounding box center [237, 184] width 103 height 9
click at [171, 181] on input "Set product prices individually" at bounding box center [171, 180] width 1 height 1
radio input "true"
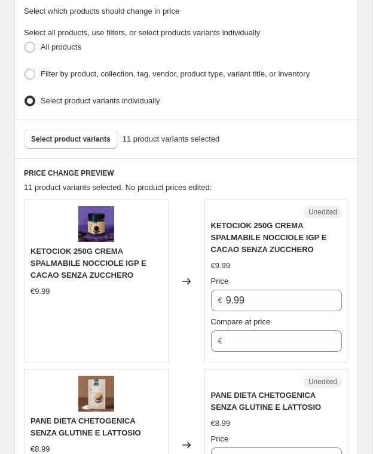
scroll to position [373, 0]
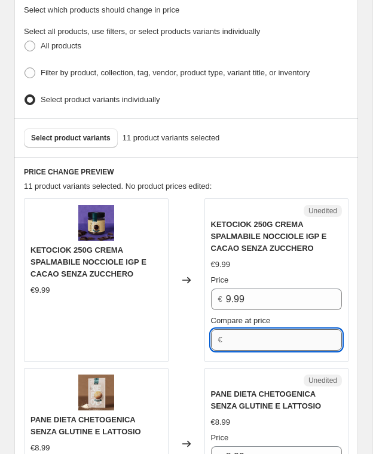
click at [255, 337] on input "Compare at price" at bounding box center [284, 340] width 116 height 22
type input "8,99"
click at [198, 310] on div "Changed to" at bounding box center [186, 280] width 36 height 164
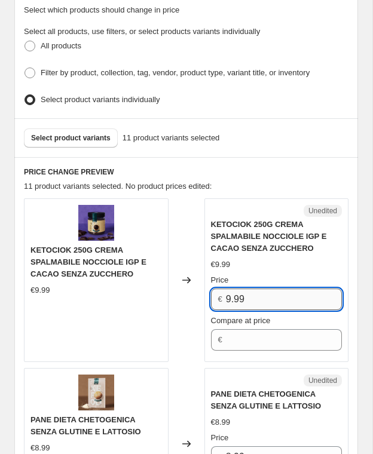
click at [253, 297] on input "9.99" at bounding box center [284, 299] width 116 height 22
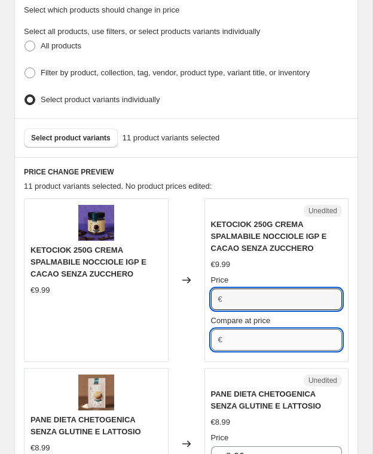
type input "9.99"
click at [239, 336] on input "Compare at price" at bounding box center [284, 340] width 116 height 22
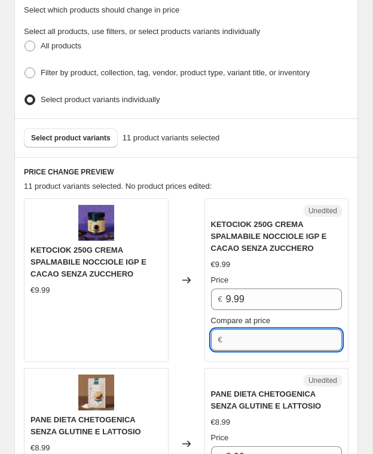
paste input "9.99"
type input "9.99"
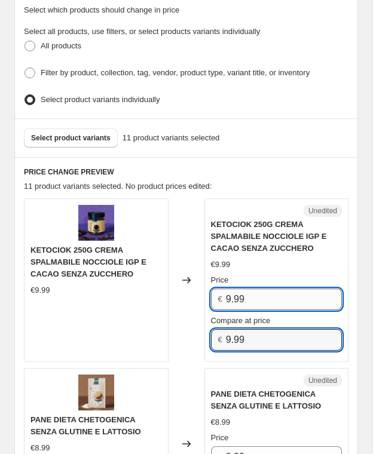
click at [250, 297] on input "9.99" at bounding box center [284, 299] width 116 height 22
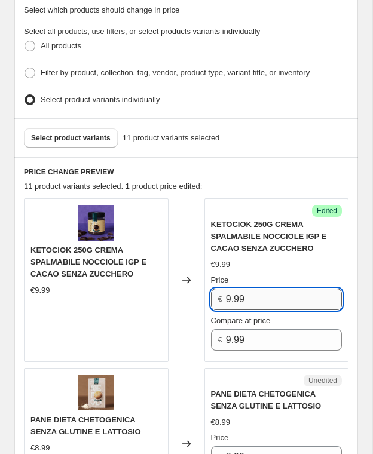
click at [249, 297] on input "9.99" at bounding box center [284, 299] width 116 height 22
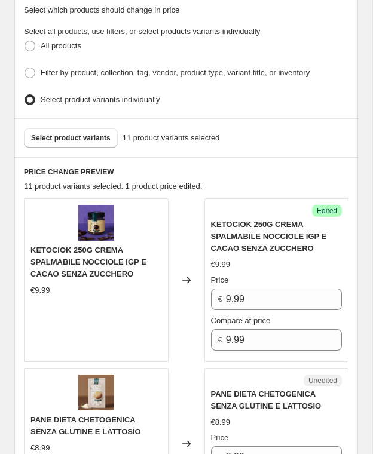
click at [186, 317] on div "Changed to" at bounding box center [186, 280] width 36 height 164
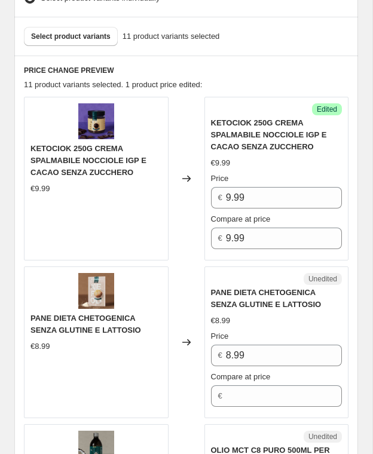
scroll to position [478, 0]
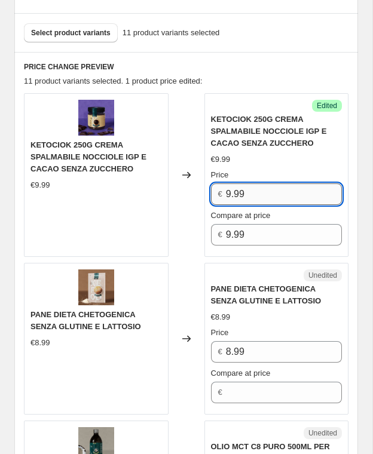
click at [253, 191] on input "9.99" at bounding box center [284, 194] width 116 height 22
click at [304, 213] on div "Compare at price" at bounding box center [276, 216] width 131 height 12
click at [229, 189] on input "9.99" at bounding box center [284, 194] width 116 height 22
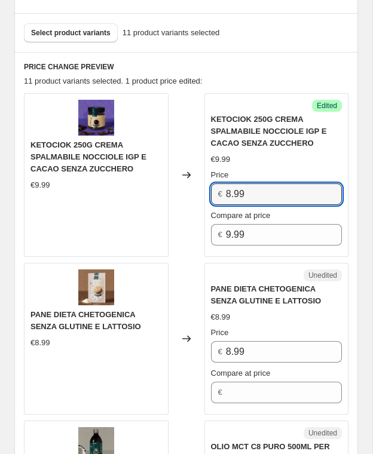
type input "8.99"
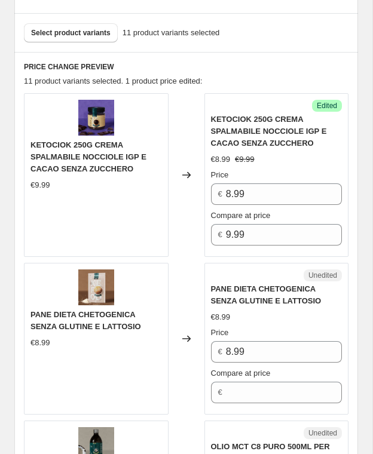
click at [296, 211] on div "Compare at price" at bounding box center [276, 216] width 131 height 12
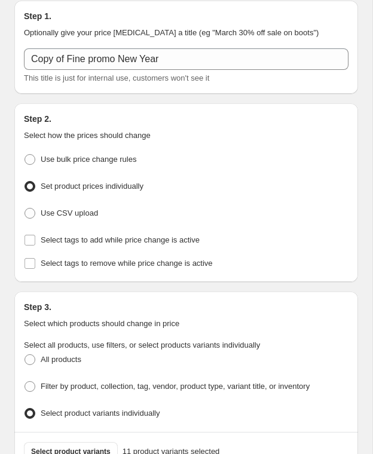
scroll to position [55, 0]
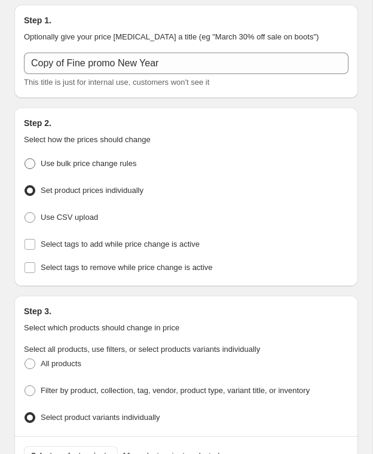
click at [31, 162] on span at bounding box center [29, 163] width 11 height 11
click at [25, 159] on input "Use bulk price change rules" at bounding box center [24, 158] width 1 height 1
radio input "true"
select select "ecap"
select select "remove"
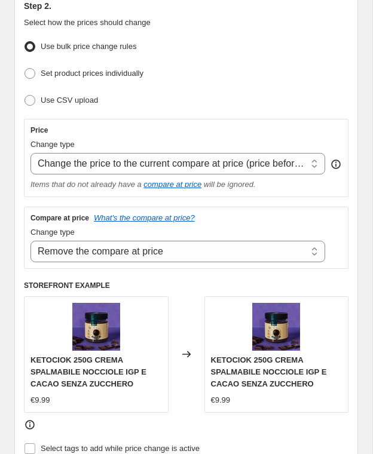
scroll to position [165, 0]
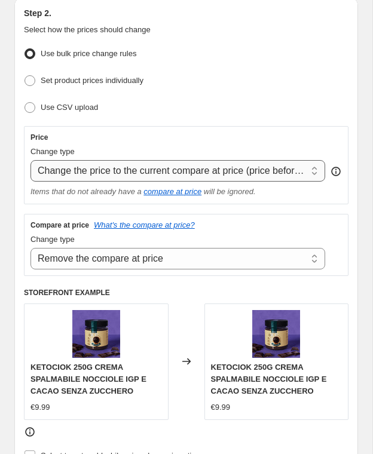
click at [248, 170] on select "Change the price to a certain amount Change the price by a certain amount Chang…" at bounding box center [177, 171] width 294 height 22
select select "percentage"
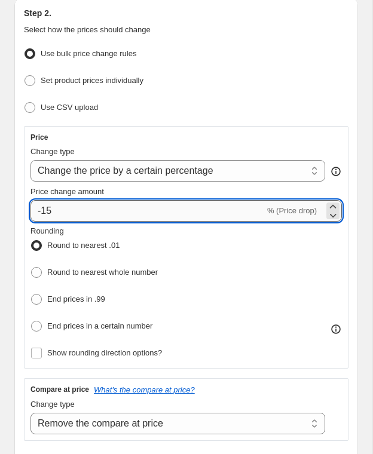
click at [133, 213] on input "-15" at bounding box center [147, 211] width 234 height 22
type input "-10"
click at [210, 232] on div "Rounding Round to nearest .01 Round to nearest whole number End prices in .99 E…" at bounding box center [185, 280] width 311 height 110
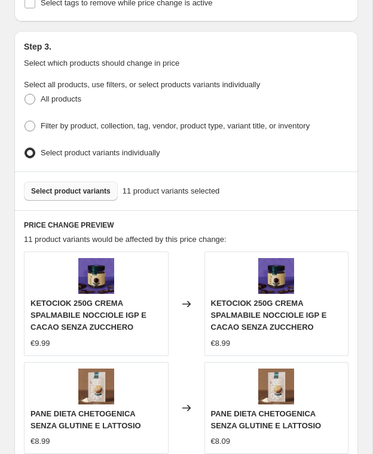
scroll to position [807, 0]
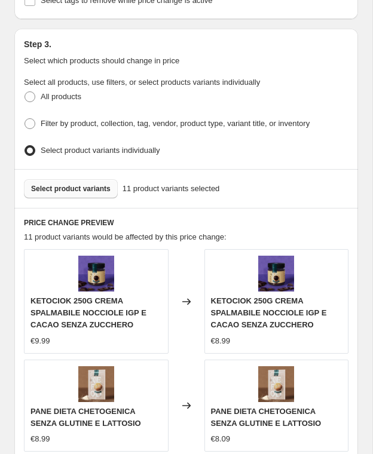
click at [94, 184] on span "Select product variants" at bounding box center [70, 189] width 79 height 10
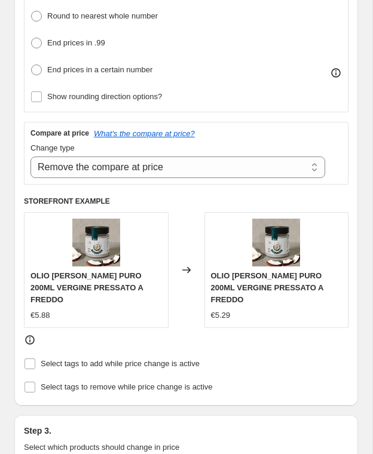
scroll to position [422, 0]
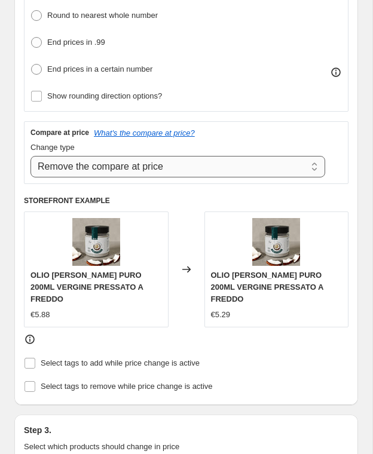
click at [159, 171] on select "Change the compare at price to the current price (sale) Change the compare at p…" at bounding box center [177, 167] width 294 height 22
click at [168, 161] on select "Change the compare at price to the current price (sale) Change the compare at p…" at bounding box center [177, 167] width 294 height 22
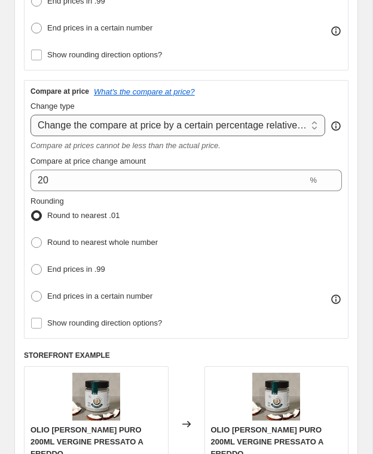
scroll to position [462, 0]
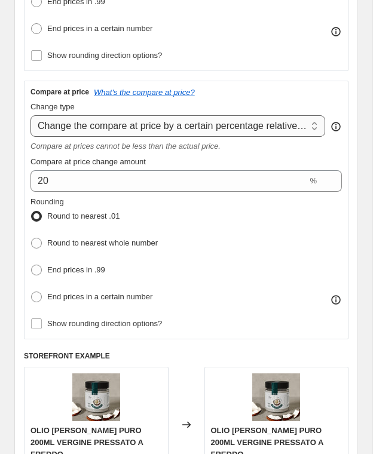
click at [186, 122] on select "Change the compare at price to the current price (sale) Change the compare at p…" at bounding box center [177, 126] width 294 height 22
select select "bp"
type input "12.00"
click at [148, 122] on select "Change the compare at price to the current price (sale) Change the compare at p…" at bounding box center [177, 126] width 294 height 22
select select "percentage"
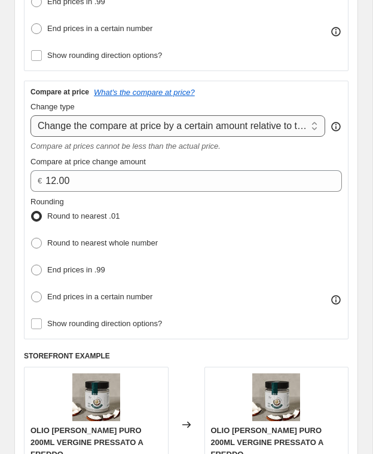
type input "-15"
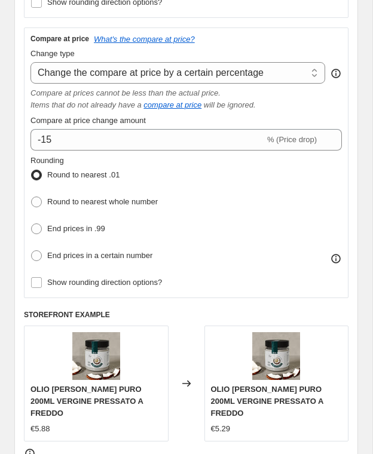
scroll to position [517, 0]
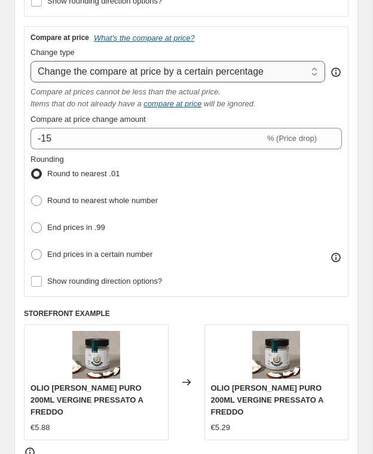
click at [105, 66] on select "Change the compare at price to the current price (sale) Change the compare at p…" at bounding box center [177, 72] width 294 height 22
select select "pp"
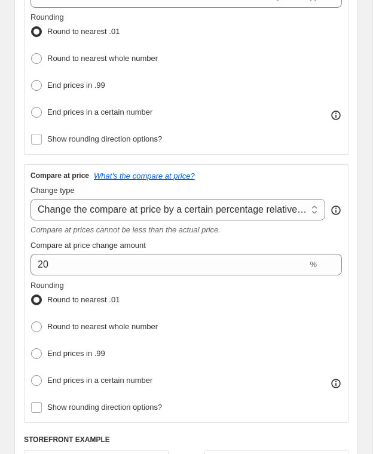
scroll to position [334, 0]
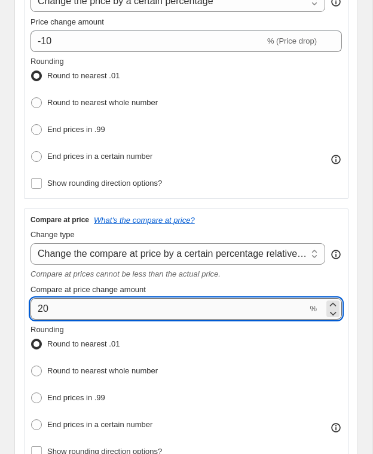
drag, startPoint x: 42, startPoint y: 306, endPoint x: 32, endPoint y: 308, distance: 9.8
click at [32, 308] on input "20" at bounding box center [168, 309] width 277 height 22
type input "10"
click at [168, 284] on div "Compare at price change amount" at bounding box center [185, 290] width 311 height 12
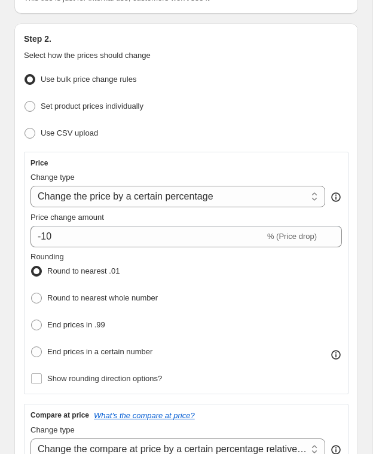
scroll to position [140, 0]
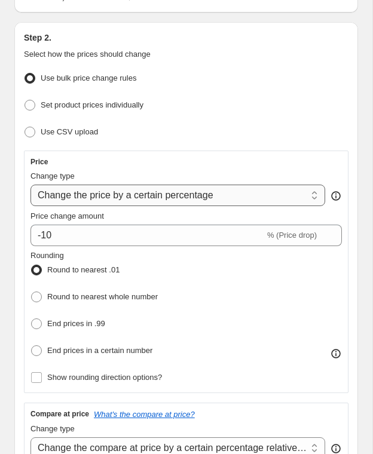
click at [256, 199] on select "Change the price to a certain amount Change the price by a certain amount Chang…" at bounding box center [177, 196] width 294 height 22
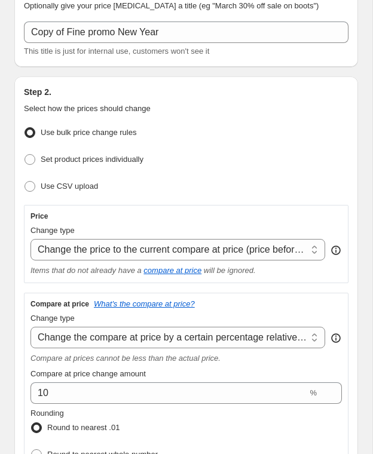
scroll to position [78, 0]
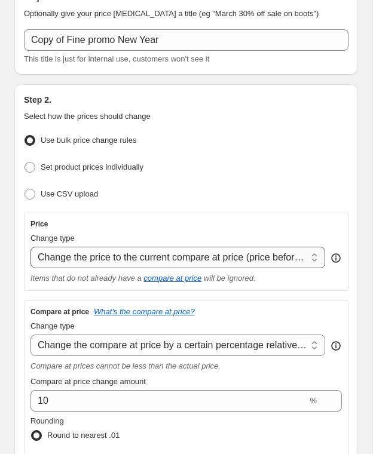
click at [183, 250] on select "Change the price to a certain amount Change the price by a certain amount Chang…" at bounding box center [177, 258] width 294 height 22
select select "pcap"
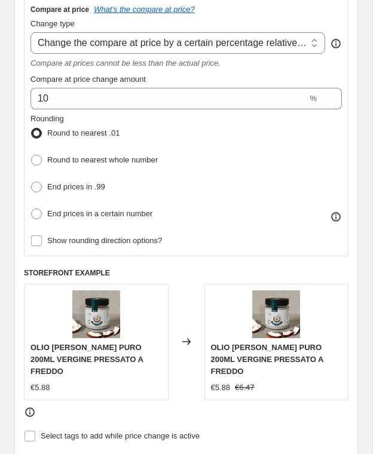
scroll to position [516, 0]
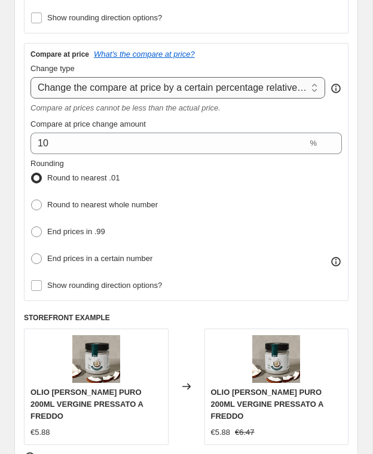
click at [190, 81] on select "Change the compare at price to the current price (sale) Change the compare at p…" at bounding box center [177, 88] width 294 height 22
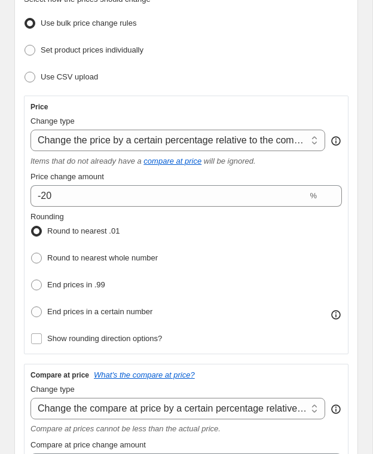
scroll to position [165, 0]
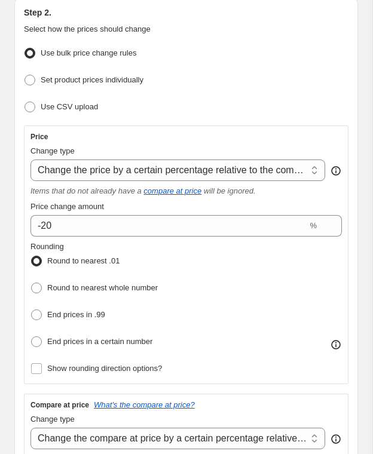
click at [336, 168] on icon at bounding box center [336, 171] width 12 height 12
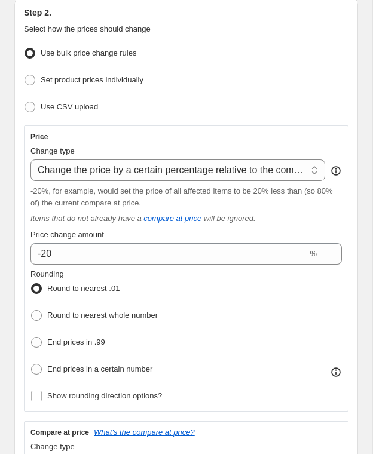
click at [336, 168] on icon at bounding box center [336, 171] width 12 height 12
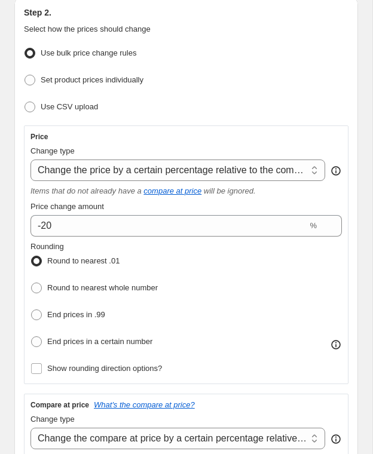
click at [336, 168] on icon at bounding box center [336, 171] width 12 height 12
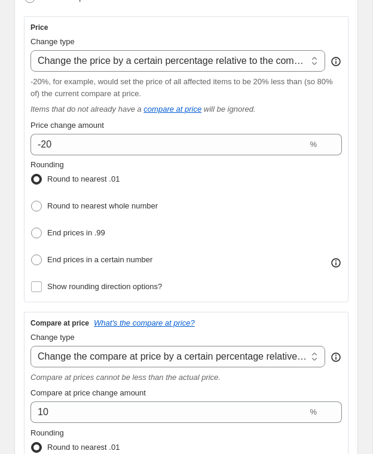
scroll to position [273, 0]
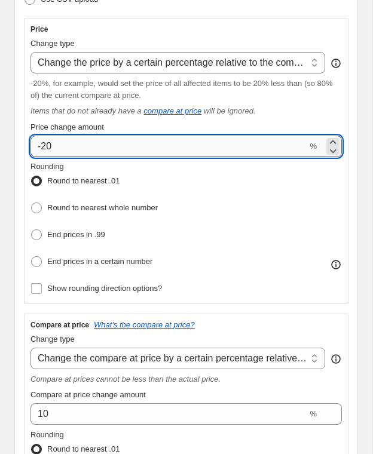
click at [44, 146] on input "-20" at bounding box center [168, 147] width 277 height 22
type input "-10"
click at [146, 164] on fieldset "Rounding Round to nearest .01 Round to nearest whole number End prices in .99 E…" at bounding box center [93, 216] width 127 height 110
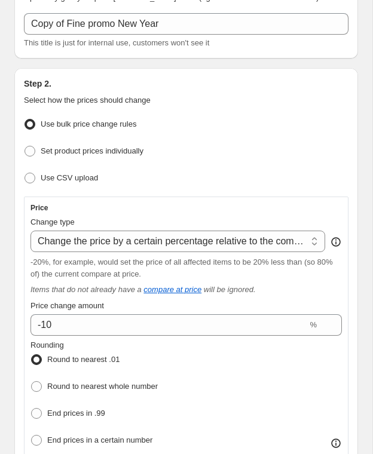
scroll to position [128, 0]
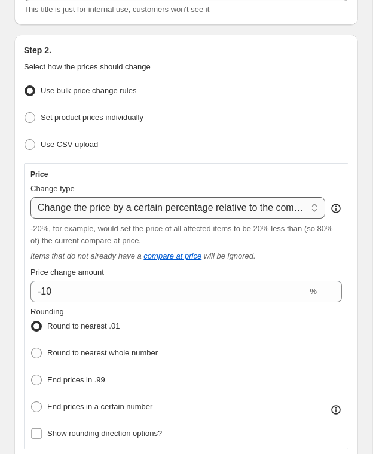
click at [190, 209] on select "Change the price to a certain amount Change the price by a certain amount Chang…" at bounding box center [177, 208] width 294 height 22
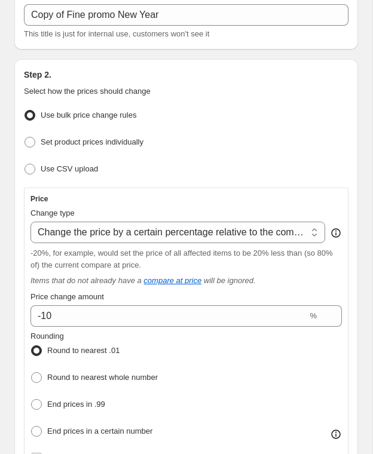
scroll to position [0, 0]
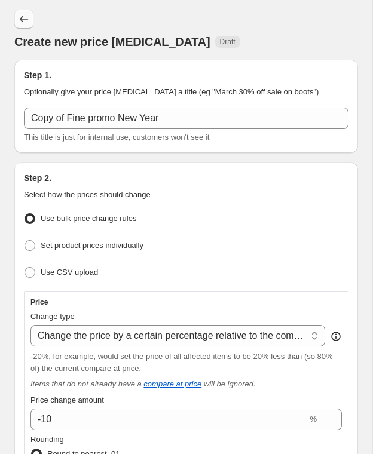
click at [26, 19] on icon "Price change jobs" at bounding box center [24, 19] width 12 height 12
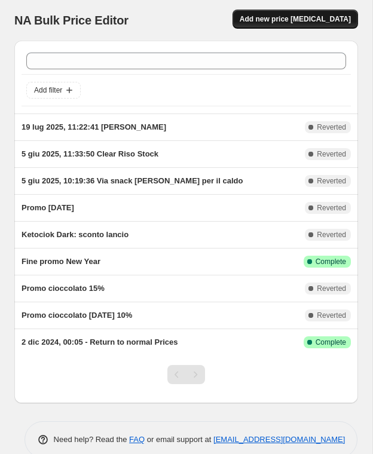
click at [303, 21] on span "Add new price [MEDICAL_DATA]" at bounding box center [294, 19] width 111 height 10
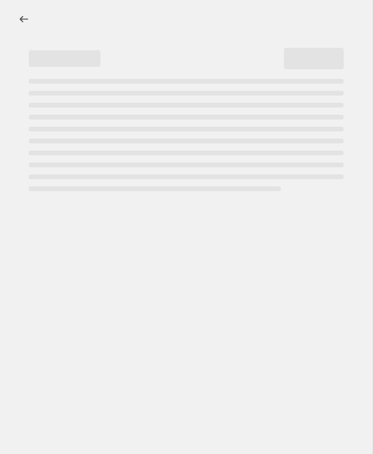
select select "percentage"
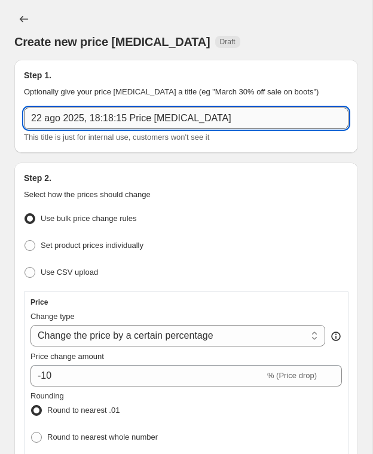
click at [117, 120] on input "22 ago 2025, 18:18:15 Price [MEDICAL_DATA]" at bounding box center [186, 119] width 324 height 22
type input "kefood Prime 2025 - Fascia D+E al 10%"
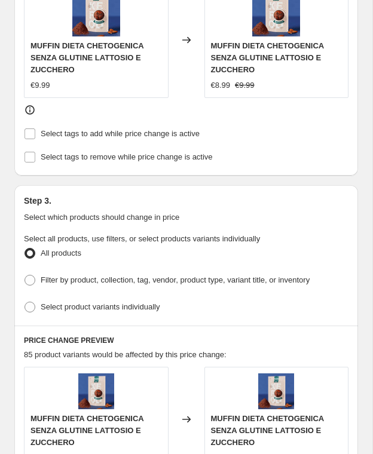
scroll to position [653, 0]
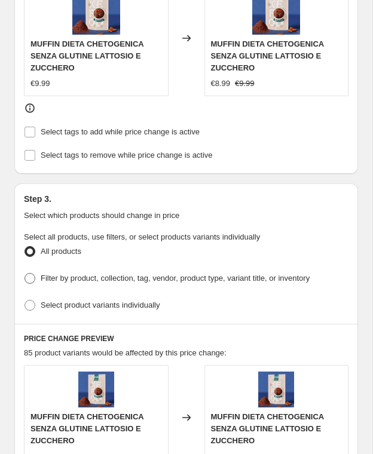
click at [59, 274] on span "Filter by product, collection, tag, vendor, product type, variant title, or inv…" at bounding box center [175, 278] width 269 height 9
click at [25, 273] on input "Filter by product, collection, tag, vendor, product type, variant title, or inv…" at bounding box center [24, 273] width 1 height 1
radio input "true"
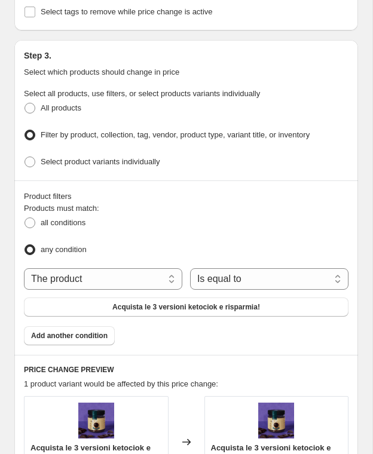
scroll to position [783, 0]
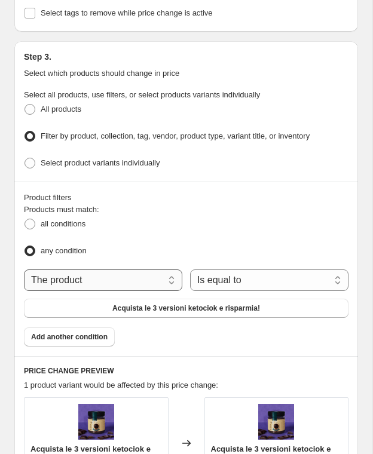
click at [124, 269] on select "The product The product's collection The product's tag The product's vendor The…" at bounding box center [103, 280] width 158 height 22
select select "tag"
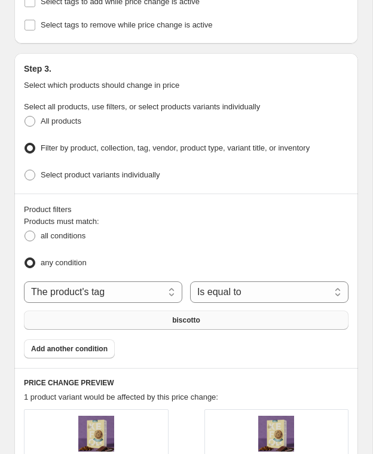
click at [182, 315] on span "biscotto" at bounding box center [186, 320] width 28 height 10
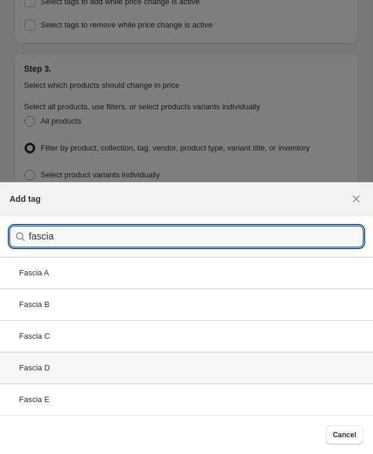
type input "fascia"
click at [121, 366] on div "Fascia D" at bounding box center [186, 368] width 373 height 32
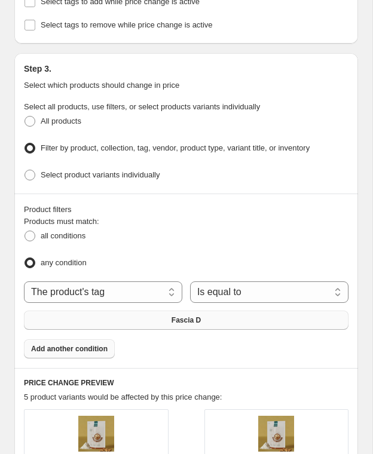
click at [100, 344] on span "Add another condition" at bounding box center [69, 349] width 76 height 10
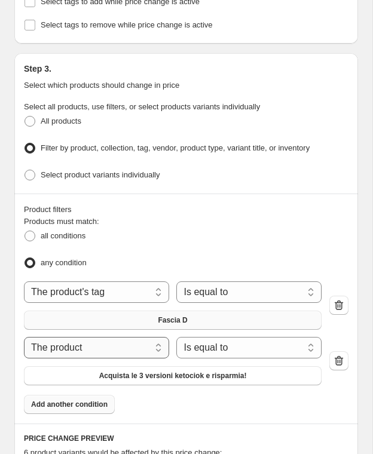
click at [141, 342] on select "The product The product's collection The product's tag The product's vendor The…" at bounding box center [96, 348] width 145 height 22
select select "tag"
click at [167, 371] on span "biscotto" at bounding box center [173, 376] width 28 height 10
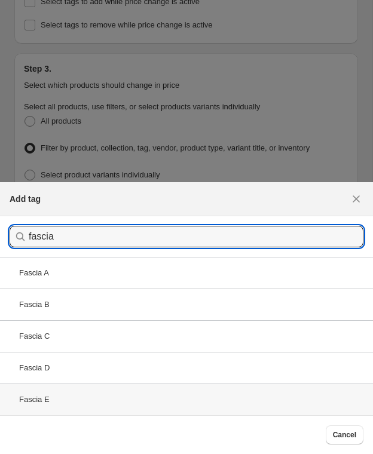
type input "fascia"
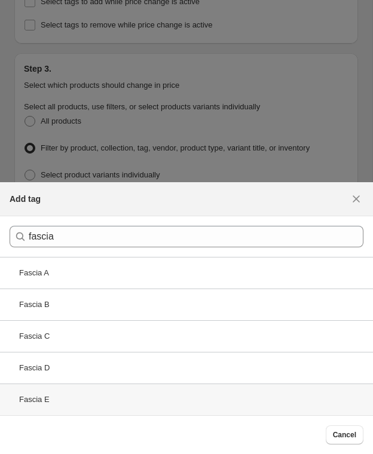
click at [121, 399] on div "Fascia E" at bounding box center [186, 399] width 373 height 32
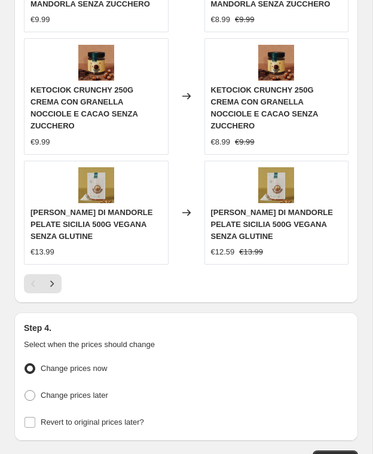
scroll to position [1541, 0]
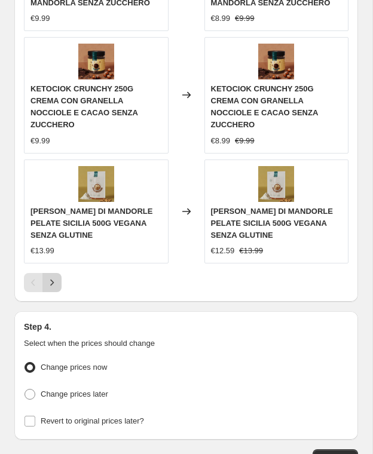
click at [54, 277] on icon "Next" at bounding box center [52, 283] width 12 height 12
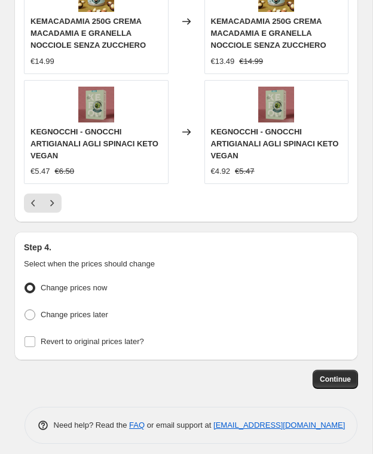
scroll to position [1617, 0]
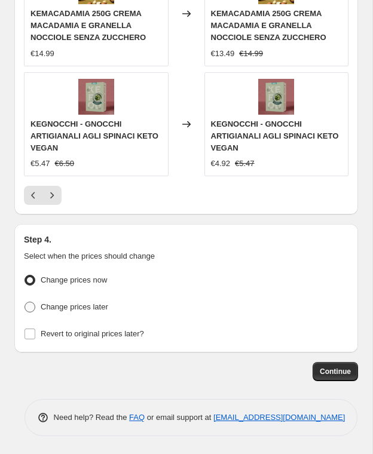
click at [77, 302] on span "Change prices later" at bounding box center [74, 306] width 67 height 9
click at [25, 302] on input "Change prices later" at bounding box center [24, 302] width 1 height 1
radio input "true"
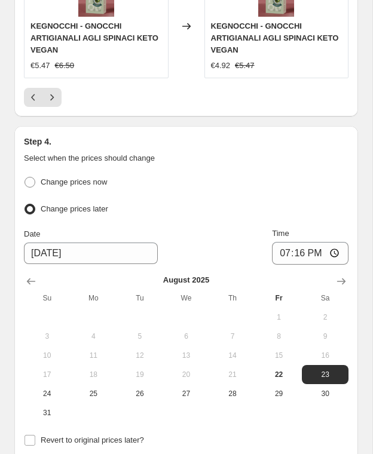
scroll to position [1715, 0]
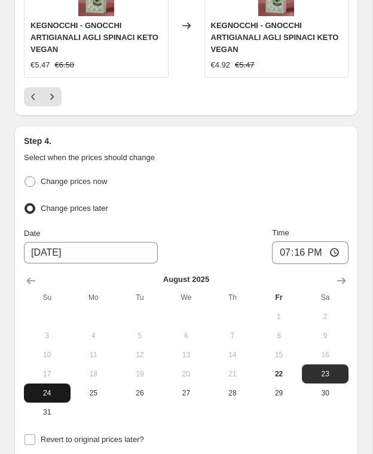
click at [45, 388] on span "24" at bounding box center [47, 393] width 37 height 10
type input "[DATE]"
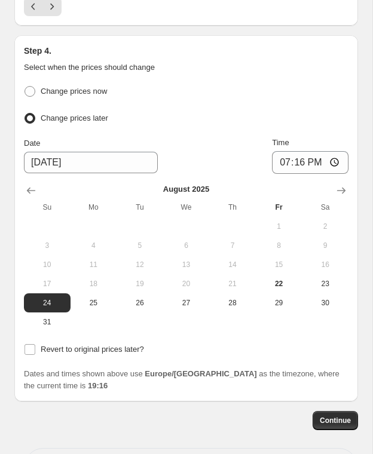
scroll to position [1829, 0]
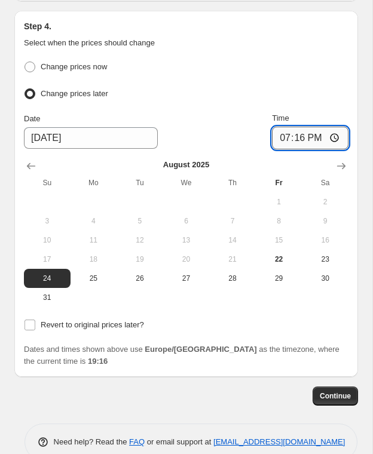
click at [302, 128] on input "19:16" at bounding box center [310, 138] width 76 height 23
click at [314, 127] on input "00:16" at bounding box center [310, 138] width 76 height 23
type input "00:01"
click at [207, 304] on div "Change prices now Change prices later Date [DATE] Time 00:[DATE] Mo Tu We Th Fr…" at bounding box center [186, 196] width 324 height 275
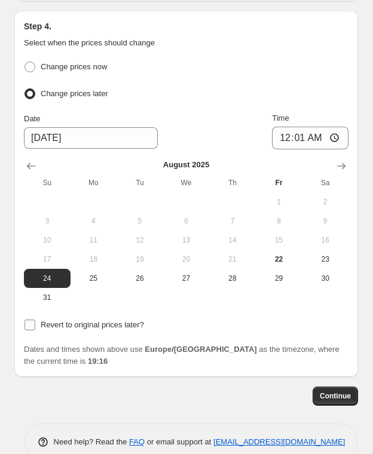
click at [29, 320] on input "Revert to original prices later?" at bounding box center [29, 325] width 11 height 11
checkbox input "true"
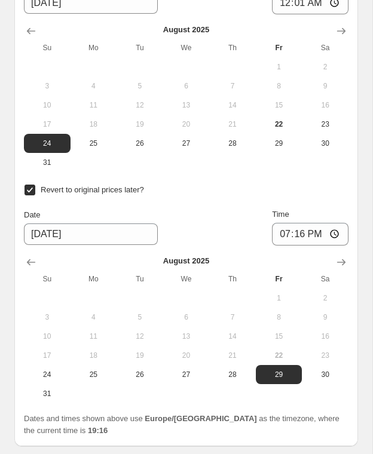
scroll to position [1969, 0]
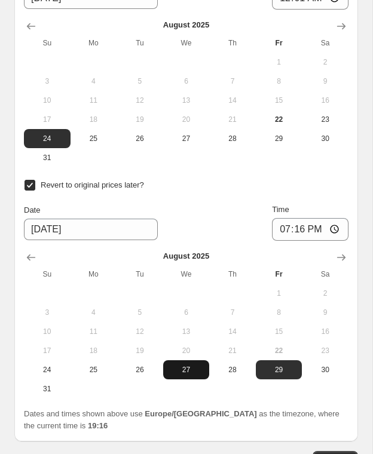
click at [184, 365] on span "27" at bounding box center [186, 370] width 37 height 10
type input "[DATE]"
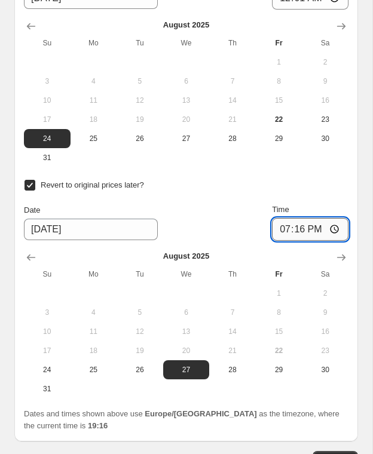
click at [300, 218] on input "19:16" at bounding box center [310, 229] width 76 height 23
type input "23:59"
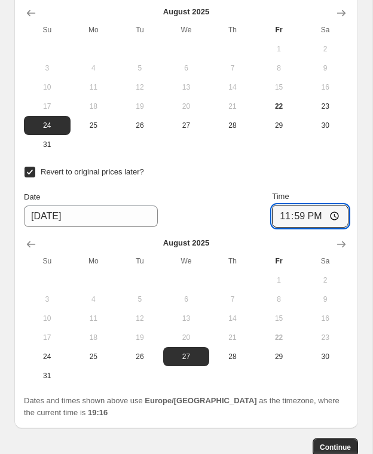
click at [247, 207] on div "Date [DATE] Time 23:59" at bounding box center [186, 209] width 324 height 37
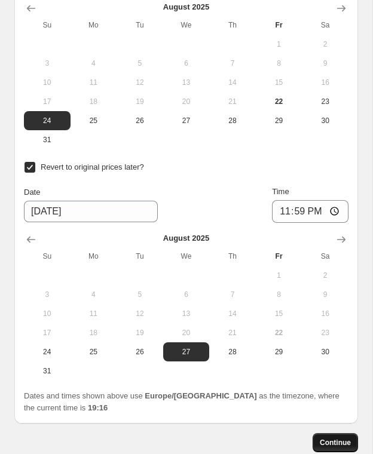
scroll to position [1988, 0]
click at [334, 437] on span "Continue" at bounding box center [335, 442] width 31 height 10
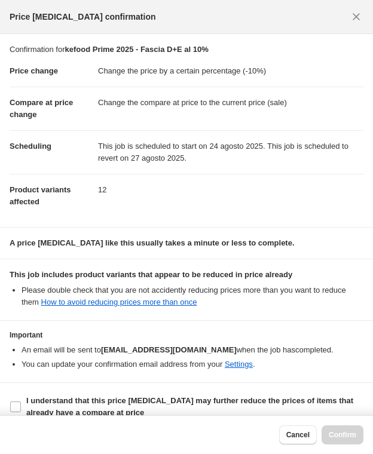
scroll to position [16, 0]
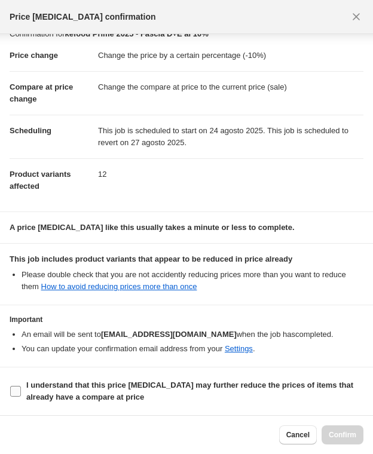
click at [17, 391] on input "I understand that this price [MEDICAL_DATA] may further reduce the prices of it…" at bounding box center [15, 391] width 11 height 11
checkbox input "true"
click at [330, 432] on span "Confirm" at bounding box center [341, 435] width 27 height 10
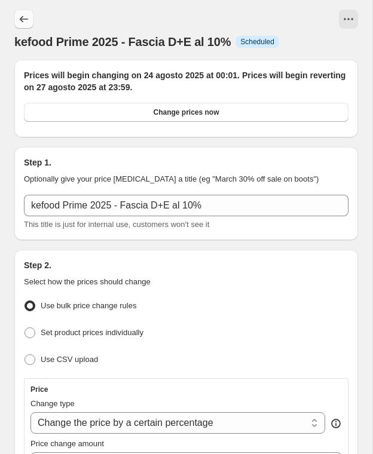
click at [24, 18] on icon "Price change jobs" at bounding box center [24, 19] width 12 height 12
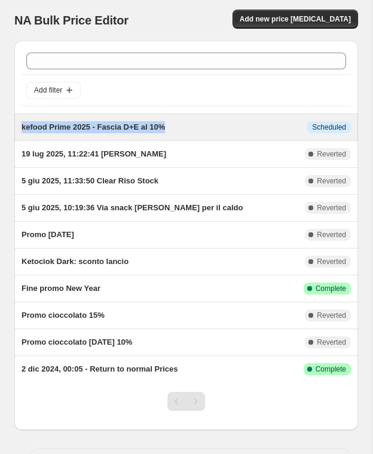
drag, startPoint x: 187, startPoint y: 127, endPoint x: 23, endPoint y: 128, distance: 164.2
click at [23, 128] on div "kefood Prime 2025 - Fascia D+E al 10%" at bounding box center [164, 127] width 285 height 12
select select "percentage"
select select "tag"
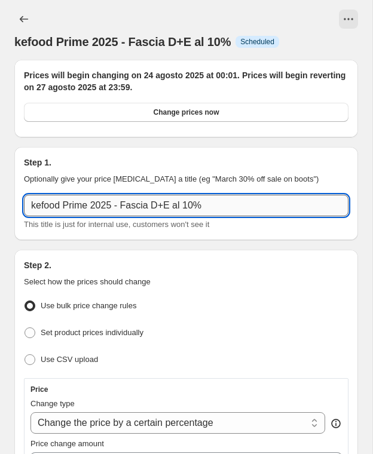
click at [185, 203] on input "kefood Prime 2025 - Fascia D+E al 10%" at bounding box center [186, 206] width 324 height 22
click at [346, 21] on icon "View actions for kefood Prime 2025 - Fascia D+E al 10%" at bounding box center [348, 19] width 12 height 12
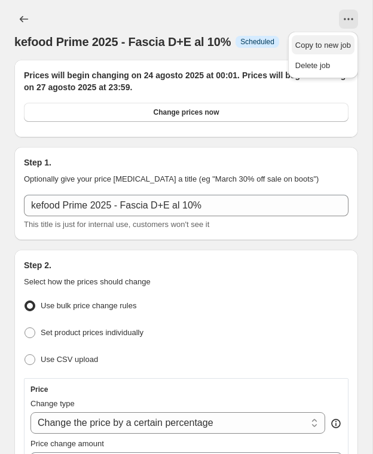
click at [325, 44] on span "Copy to new job" at bounding box center [323, 45] width 56 height 9
select select "percentage"
select select "tag"
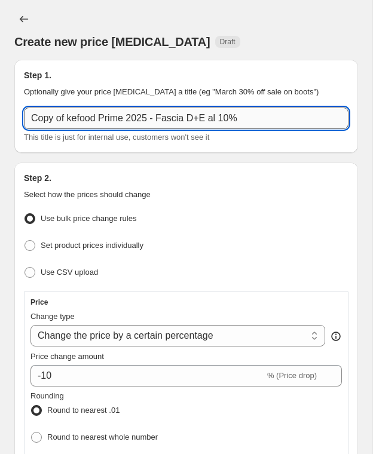
drag, startPoint x: 69, startPoint y: 119, endPoint x: 24, endPoint y: 119, distance: 44.8
click at [24, 119] on input "Copy of kefood Prime 2025 - Fascia D+E al 10%" at bounding box center [186, 119] width 324 height 22
drag, startPoint x: 171, startPoint y: 120, endPoint x: 154, endPoint y: 119, distance: 17.4
click at [154, 119] on input "kefood Prime 2025 - Fascia D+E al 10%" at bounding box center [186, 119] width 324 height 22
click at [178, 121] on input "kefood Prime 2025 - Fascia C al 10%" at bounding box center [186, 119] width 324 height 22
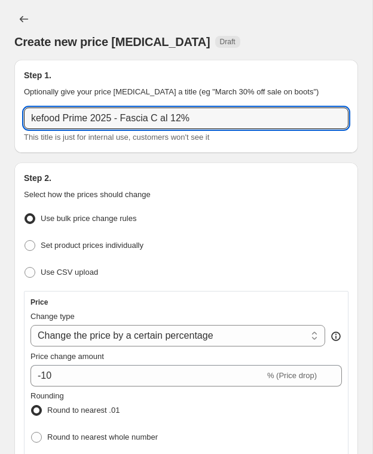
type input "kefood Prime 2025 - Fascia C al 12%"
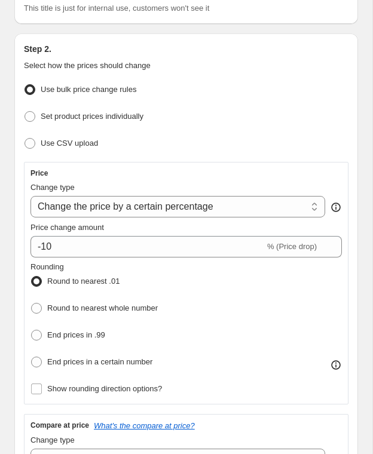
scroll to position [136, 0]
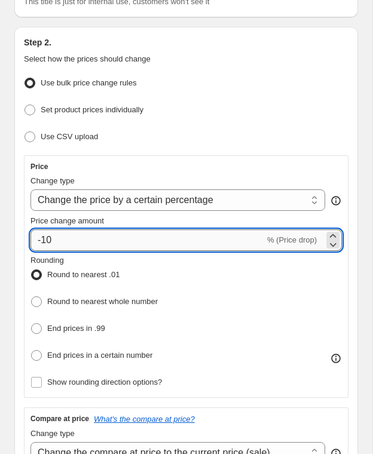
drag, startPoint x: 57, startPoint y: 234, endPoint x: 48, endPoint y: 238, distance: 9.1
click at [48, 238] on input "-10" at bounding box center [147, 240] width 234 height 22
type input "-12"
click at [136, 215] on div "Price change amount" at bounding box center [185, 221] width 311 height 12
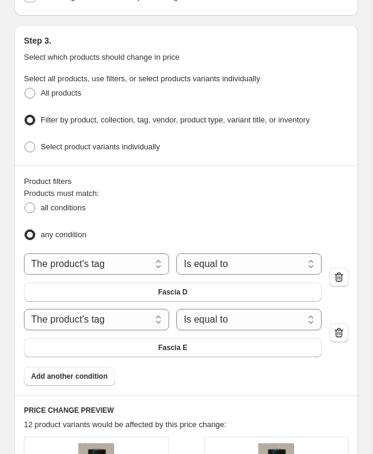
scroll to position [812, 0]
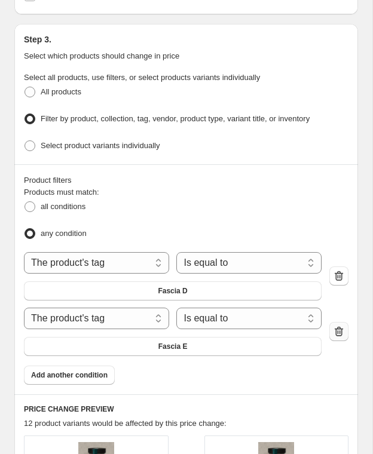
click at [336, 327] on icon "button" at bounding box center [338, 332] width 8 height 10
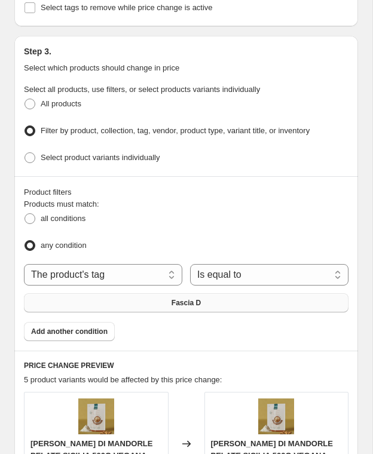
scroll to position [824, 0]
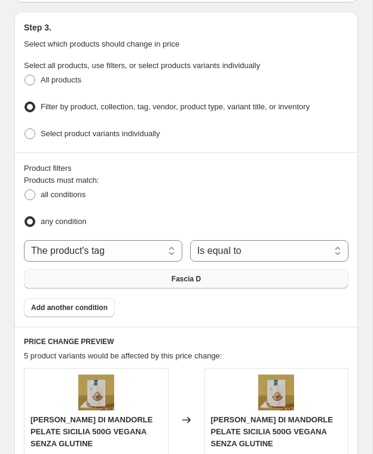
click at [196, 274] on span "Fascia D" at bounding box center [185, 279] width 29 height 10
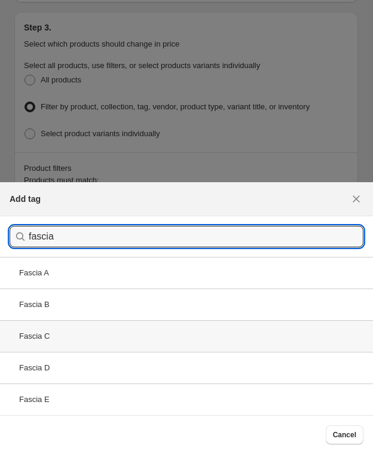
type input "fascia"
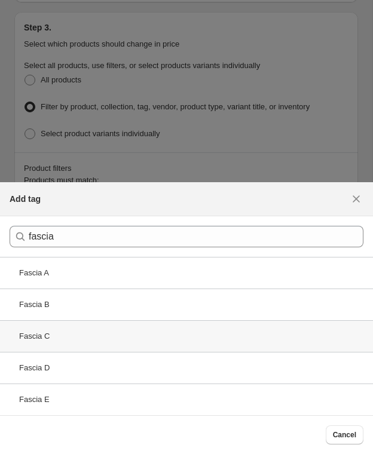
click at [122, 334] on div "Fascia C" at bounding box center [186, 336] width 373 height 32
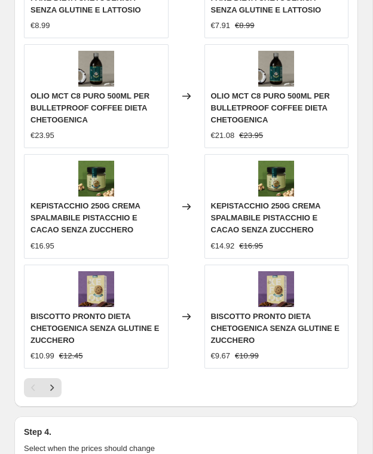
scroll to position [1372, 0]
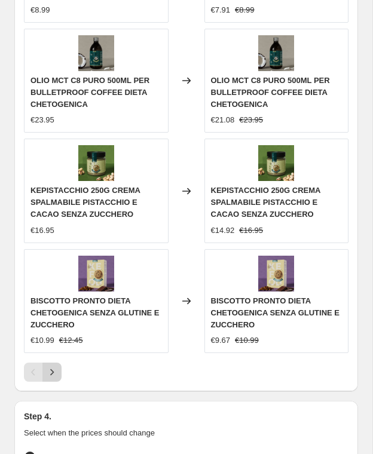
click at [54, 366] on icon "Next" at bounding box center [52, 372] width 12 height 12
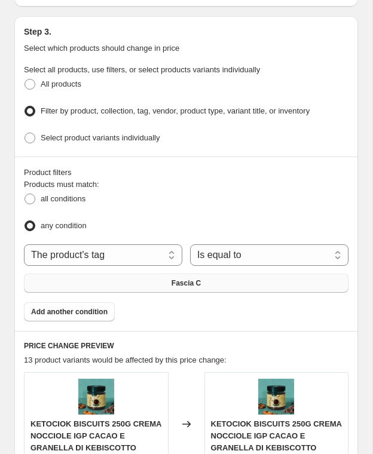
scroll to position [831, 0]
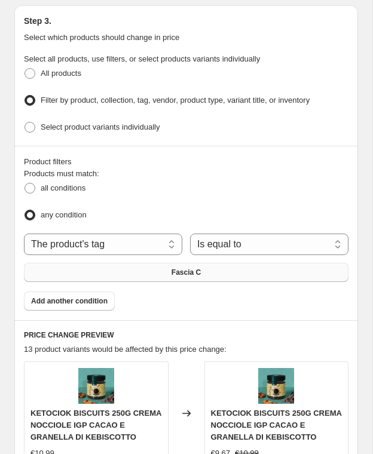
click at [196, 263] on div "Fascia C" at bounding box center [186, 272] width 324 height 19
click at [196, 268] on span "Fascia C" at bounding box center [185, 273] width 29 height 10
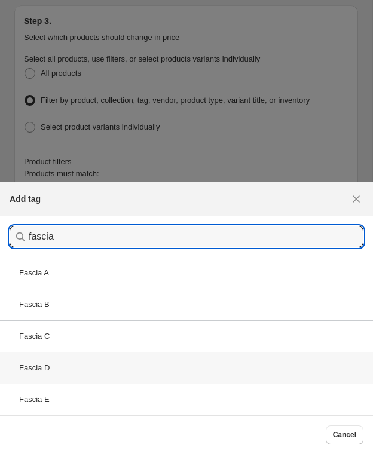
type input "fascia"
click at [124, 369] on div "Fascia D" at bounding box center [186, 368] width 373 height 32
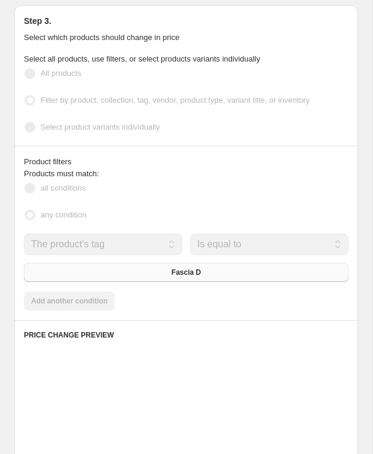
scroll to position [831, 0]
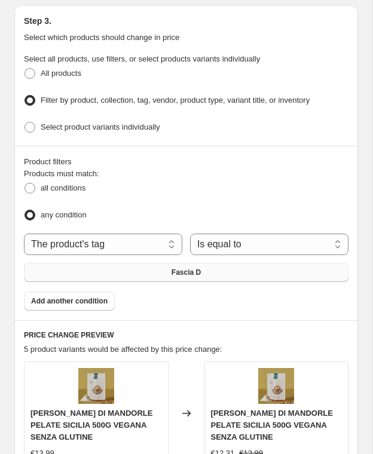
click at [145, 268] on button "Fascia D" at bounding box center [186, 272] width 324 height 19
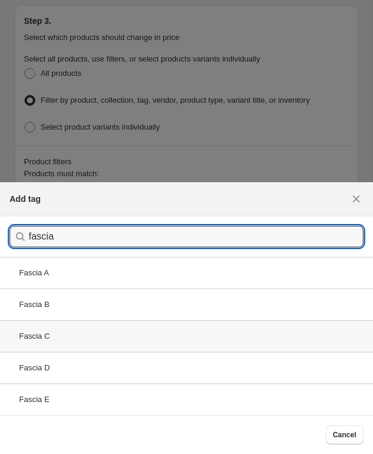
type input "fascia"
click at [117, 338] on div "Fascia C" at bounding box center [186, 336] width 373 height 32
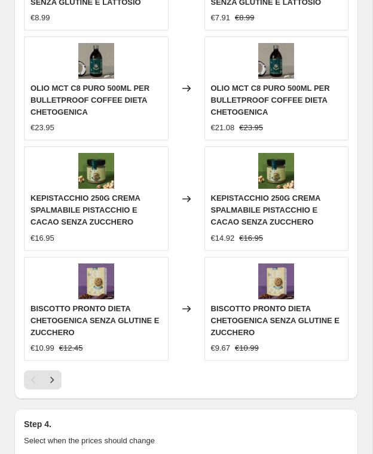
scroll to position [1366, 0]
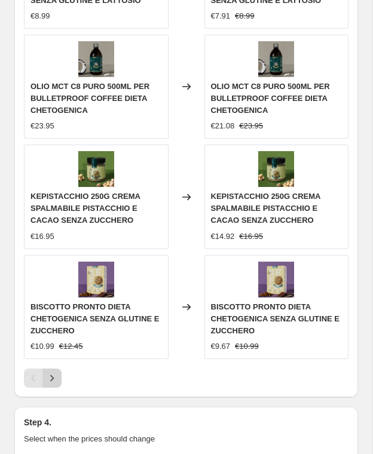
click at [53, 375] on icon "Next" at bounding box center [52, 378] width 4 height 7
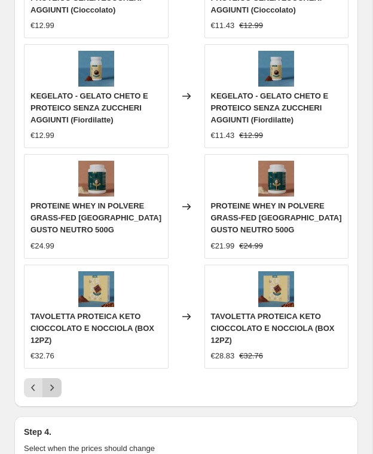
click at [53, 382] on icon "Next" at bounding box center [52, 388] width 12 height 12
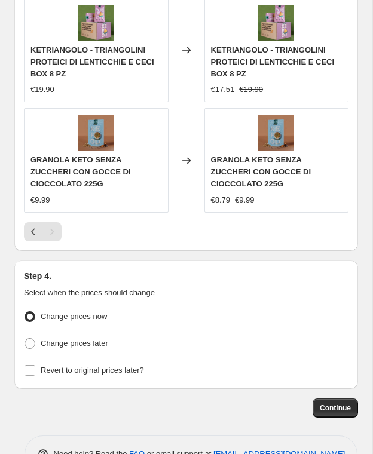
scroll to position [1440, 0]
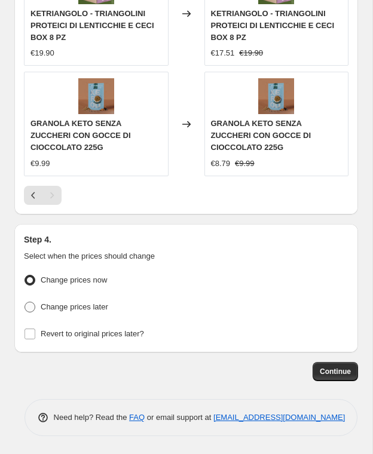
click at [79, 302] on span "Change prices later" at bounding box center [74, 306] width 67 height 9
click at [25, 302] on input "Change prices later" at bounding box center [24, 302] width 1 height 1
radio input "true"
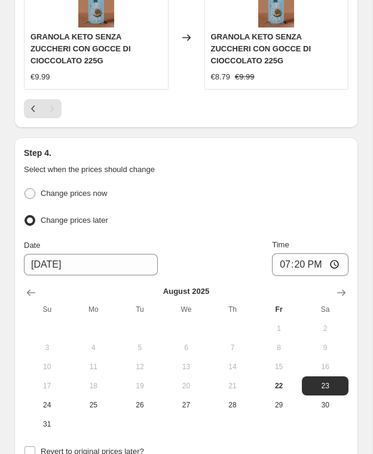
scroll to position [1540, 0]
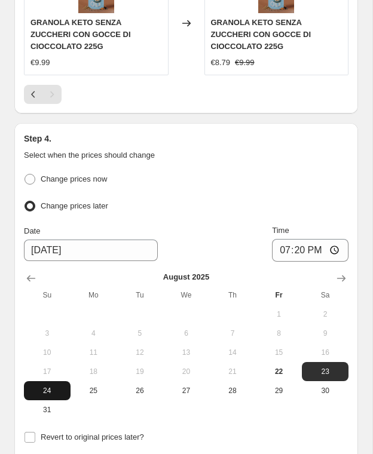
click at [45, 386] on span "24" at bounding box center [47, 391] width 37 height 10
type input "[DATE]"
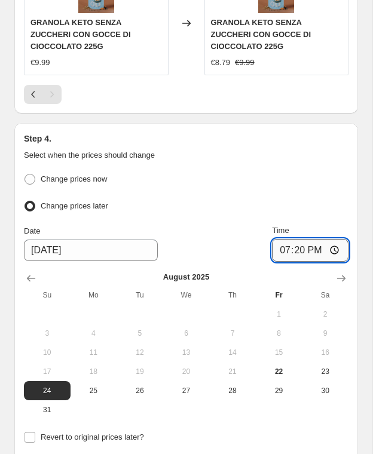
click at [301, 240] on input "19:20" at bounding box center [310, 250] width 76 height 23
type input "00:01"
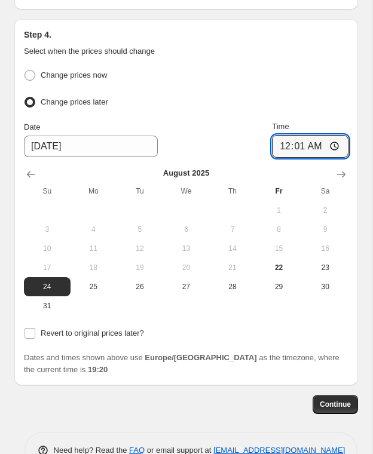
scroll to position [1654, 0]
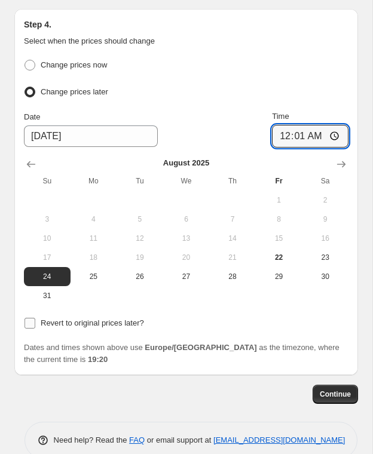
click at [118, 318] on span "Revert to original prices later?" at bounding box center [92, 322] width 103 height 9
click at [35, 318] on input "Revert to original prices later?" at bounding box center [29, 323] width 11 height 11
checkbox input "true"
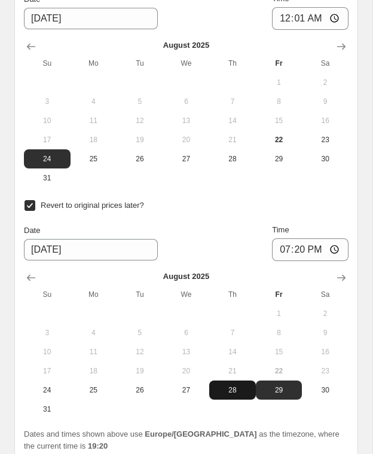
scroll to position [1773, 0]
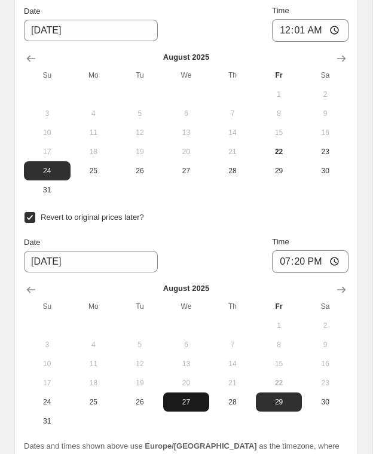
click at [188, 397] on span "27" at bounding box center [186, 402] width 37 height 10
type input "[DATE]"
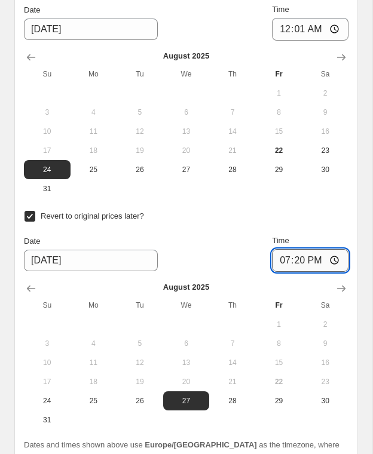
click at [302, 250] on input "19:20" at bounding box center [310, 260] width 76 height 23
type input "23:59"
click at [176, 237] on div "Date [DATE] Time 23:59" at bounding box center [186, 253] width 324 height 37
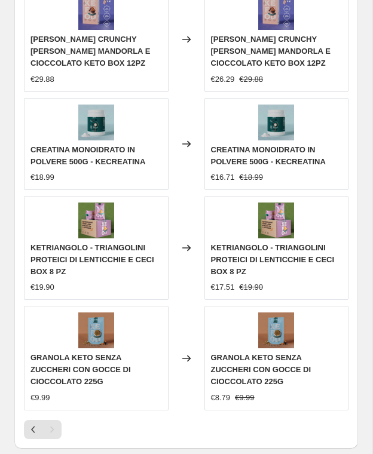
scroll to position [1882, 0]
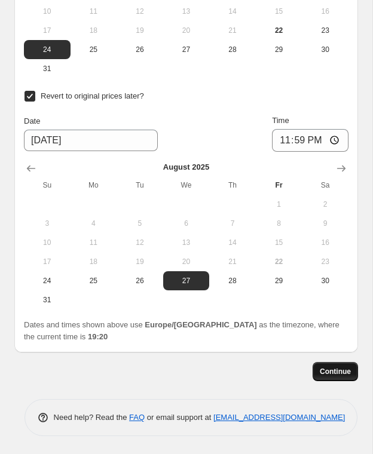
click at [326, 367] on span "Continue" at bounding box center [335, 372] width 31 height 10
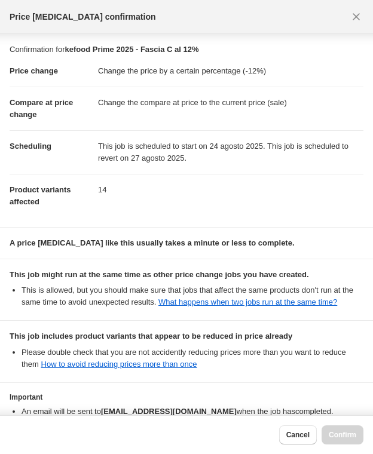
scroll to position [101, 0]
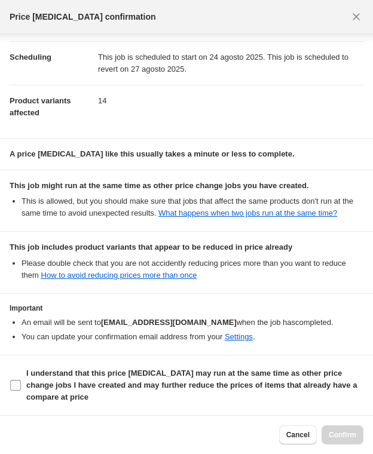
click at [18, 388] on input "I understand that this price [MEDICAL_DATA] may run at the same time as other p…" at bounding box center [15, 385] width 11 height 11
checkbox input "true"
click at [346, 435] on span "Confirm" at bounding box center [341, 435] width 27 height 10
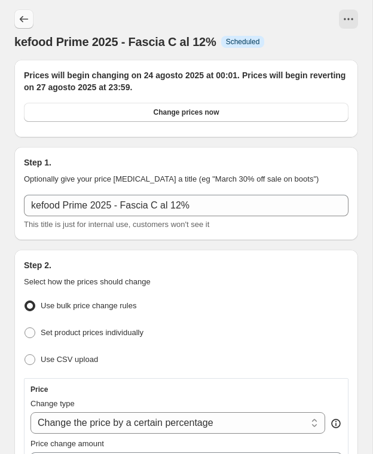
click at [22, 19] on icon "Price change jobs" at bounding box center [24, 19] width 12 height 12
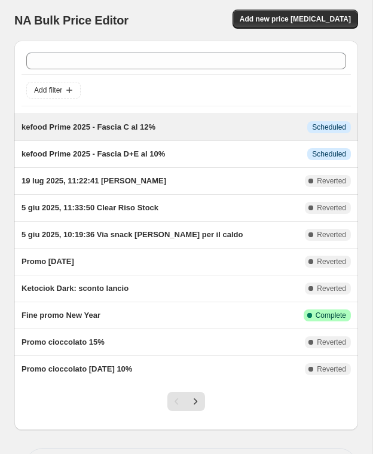
click at [248, 121] on div "kefood Prime 2025 - Fascia C al 12%" at bounding box center [164, 127] width 285 height 12
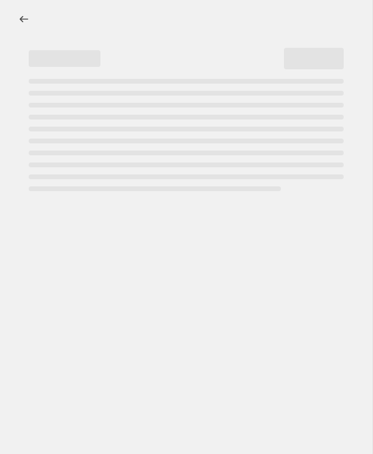
select select "percentage"
select select "tag"
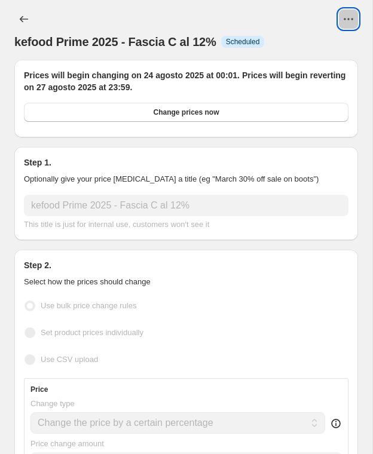
click at [348, 20] on icon "View actions for kefood Prime 2025 - Fascia C al 12%" at bounding box center [348, 19] width 12 height 12
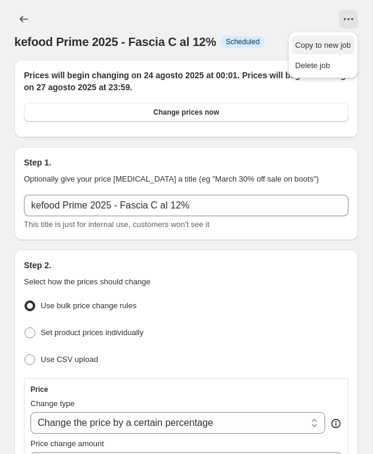
click at [332, 45] on span "Copy to new job" at bounding box center [323, 45] width 56 height 9
select select "percentage"
select select "tag"
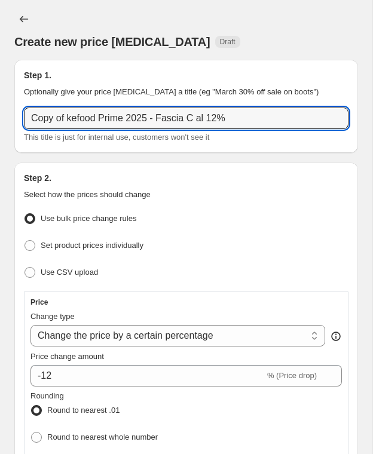
drag, startPoint x: 69, startPoint y: 119, endPoint x: 23, endPoint y: 118, distance: 46.0
click at [23, 118] on div "Step 1. Optionally give your price [MEDICAL_DATA] a title (eg "March 30% off sa…" at bounding box center [185, 106] width 343 height 93
click at [154, 120] on input "kefood Prime 2025 - Fascia C al 12%" at bounding box center [186, 119] width 324 height 22
click at [190, 116] on input "kefood Prime 2025 - Fascia A+B al 12%" at bounding box center [186, 119] width 324 height 22
type input "kefood Prime 2025 - Fascia A+B al 15%"
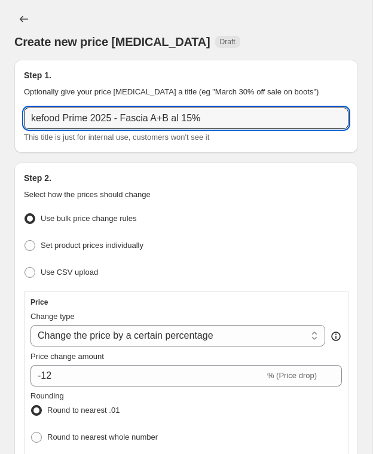
click at [244, 140] on div "This title is just for internal use, customers won't see it" at bounding box center [186, 137] width 324 height 12
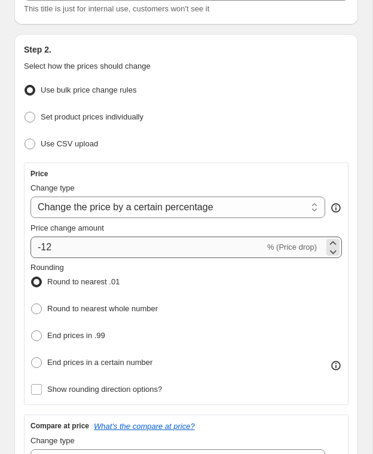
scroll to position [130, 0]
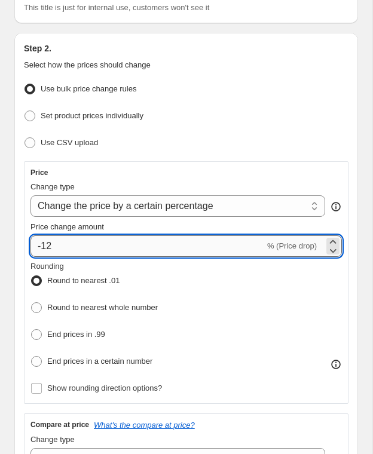
drag, startPoint x: 56, startPoint y: 241, endPoint x: 47, endPoint y: 245, distance: 9.6
click at [47, 245] on input "-12" at bounding box center [147, 246] width 234 height 22
type input "-15"
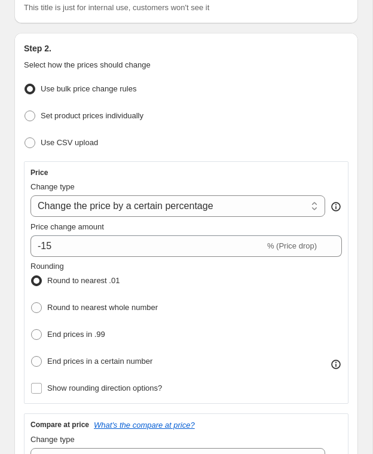
click at [136, 260] on fieldset "Rounding Round to nearest .01 Round to nearest whole number End prices in .99 E…" at bounding box center [93, 315] width 127 height 110
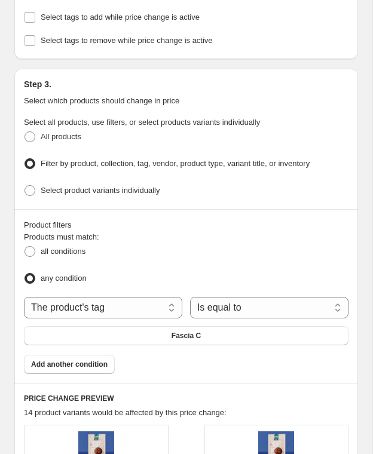
scroll to position [800, 0]
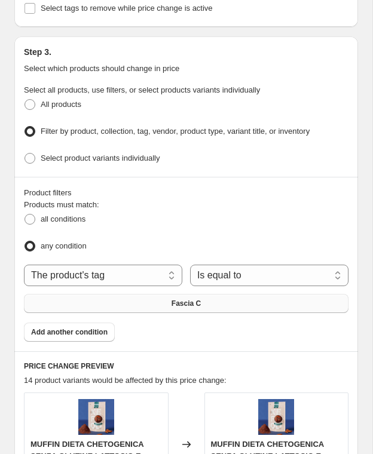
click at [203, 296] on button "Fascia C" at bounding box center [186, 303] width 324 height 19
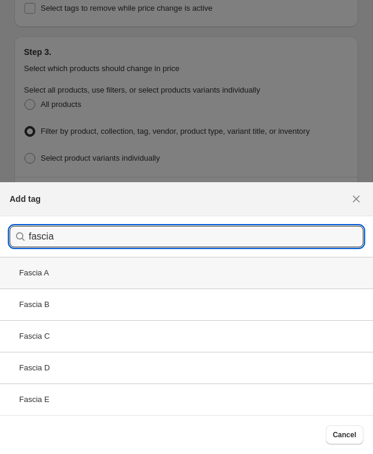
type input "fascia"
click at [102, 266] on div "Fascia A" at bounding box center [186, 273] width 373 height 32
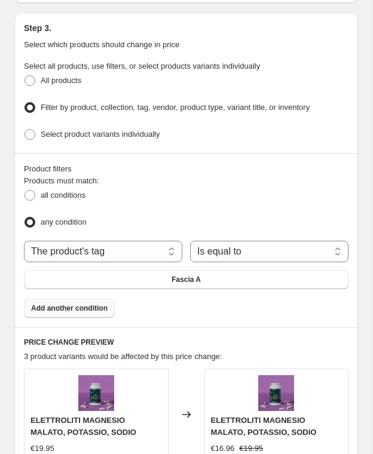
click at [90, 303] on span "Add another condition" at bounding box center [69, 308] width 76 height 10
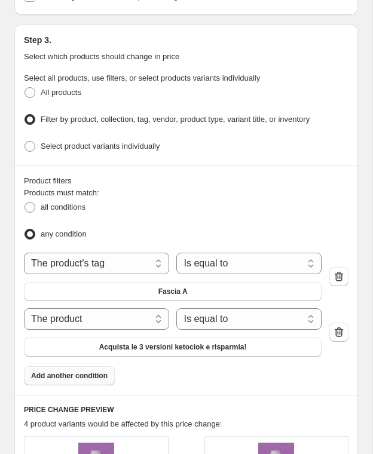
scroll to position [812, 0]
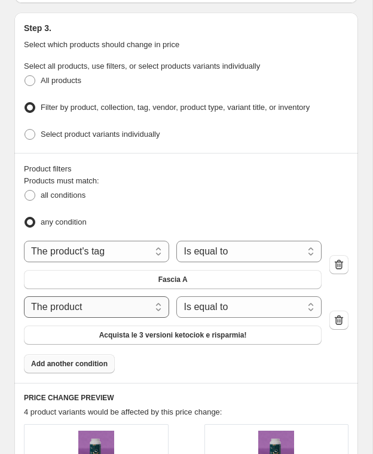
click at [119, 296] on select "The product The product's collection The product's tag The product's vendor The…" at bounding box center [96, 307] width 145 height 22
select select "tag"
click at [176, 330] on span "biscotto" at bounding box center [173, 335] width 28 height 10
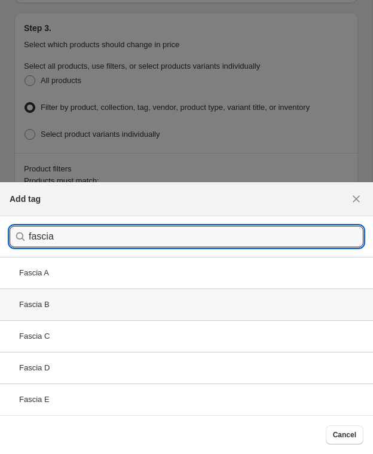
type input "fascia"
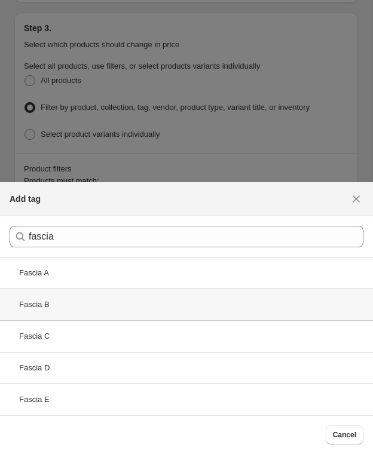
click at [122, 303] on div "Fascia B" at bounding box center [186, 304] width 373 height 32
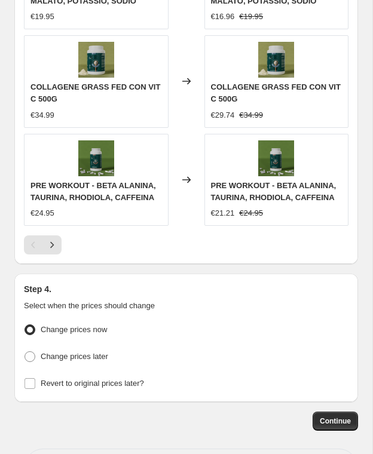
scroll to position [1524, 0]
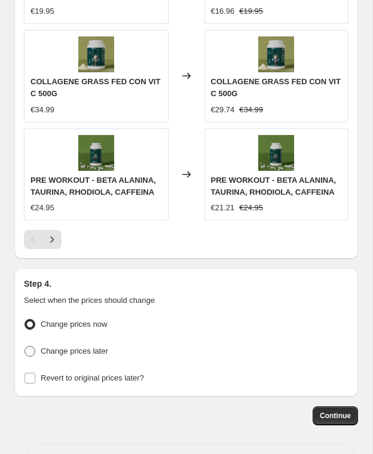
click at [88, 347] on span "Change prices later" at bounding box center [74, 351] width 67 height 12
click at [25, 346] on input "Change prices later" at bounding box center [24, 346] width 1 height 1
radio input "true"
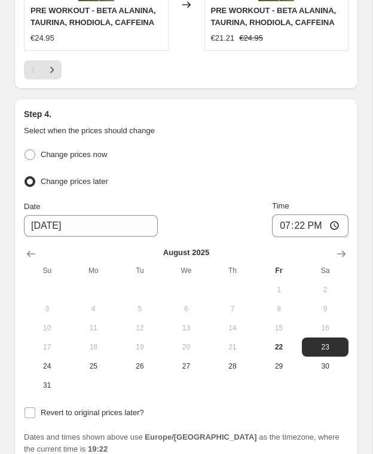
scroll to position [1695, 0]
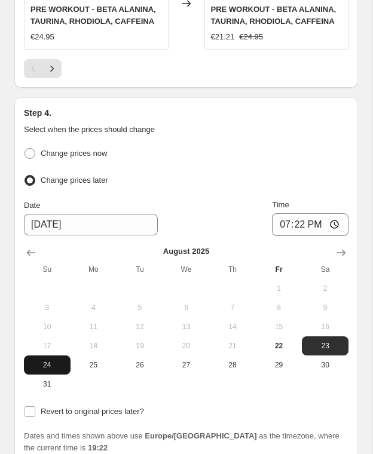
click at [48, 360] on span "24" at bounding box center [47, 365] width 37 height 10
type input "[DATE]"
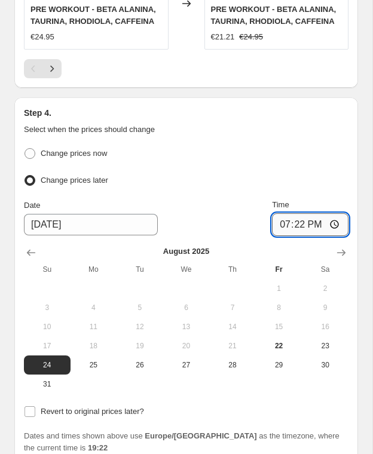
click at [299, 215] on input "19:22" at bounding box center [310, 224] width 76 height 23
type input "00:01"
click at [95, 407] on span "Revert to original prices later?" at bounding box center [92, 411] width 103 height 9
click at [35, 406] on input "Revert to original prices later?" at bounding box center [29, 411] width 11 height 11
checkbox input "true"
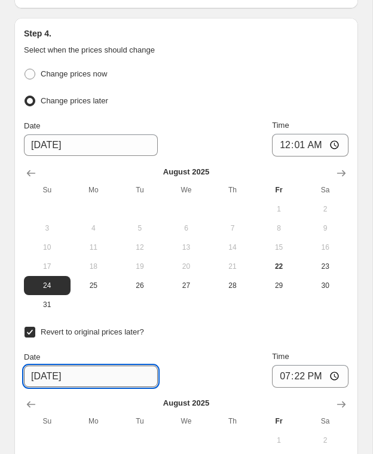
click at [112, 371] on input "[DATE]" at bounding box center [91, 377] width 134 height 22
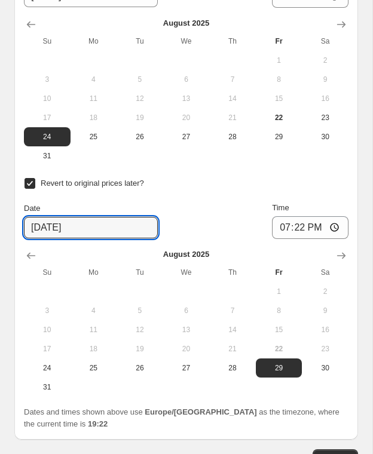
scroll to position [1930, 0]
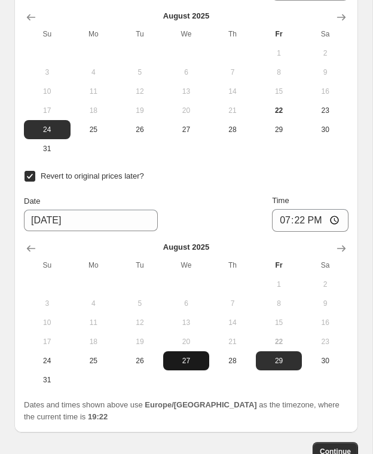
click at [185, 356] on span "27" at bounding box center [186, 361] width 37 height 10
type input "[DATE]"
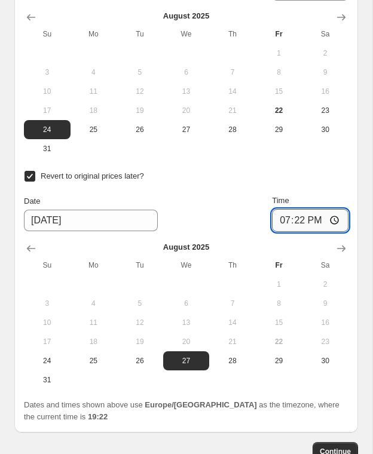
click at [300, 211] on input "19:22" at bounding box center [310, 220] width 76 height 23
type input "23:59"
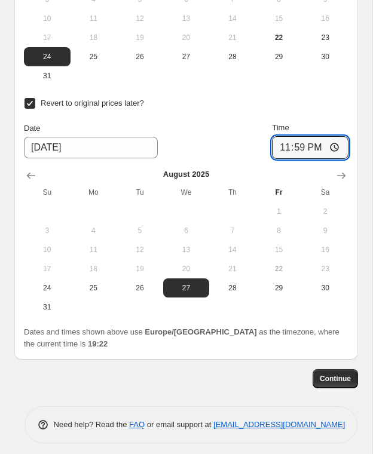
scroll to position [2011, 0]
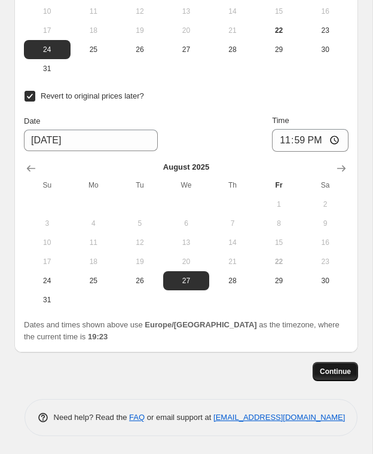
click at [330, 367] on span "Continue" at bounding box center [335, 372] width 31 height 10
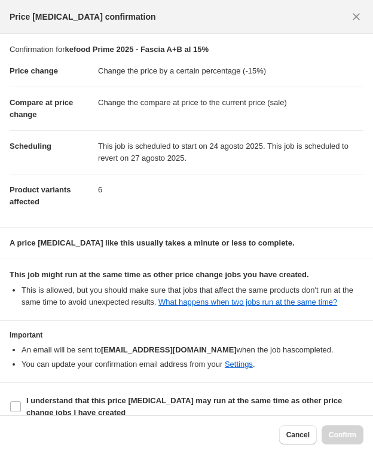
scroll to position [27, 0]
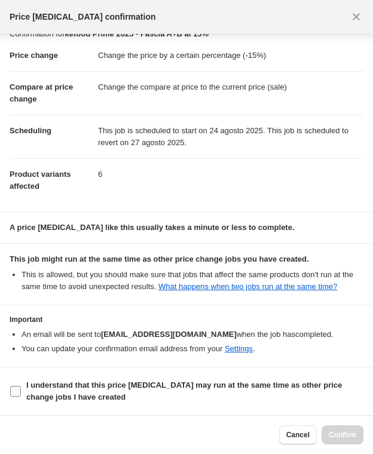
click at [16, 392] on input "I understand that this price [MEDICAL_DATA] may run at the same time as other p…" at bounding box center [15, 391] width 11 height 11
checkbox input "true"
click at [333, 432] on span "Confirm" at bounding box center [341, 435] width 27 height 10
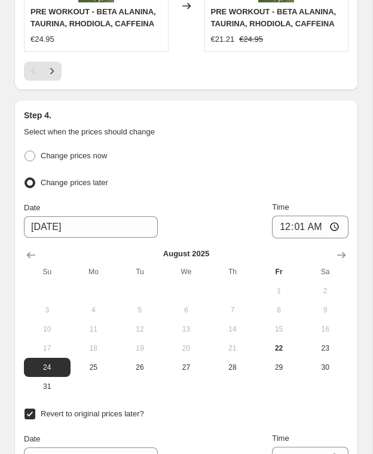
scroll to position [2099, 0]
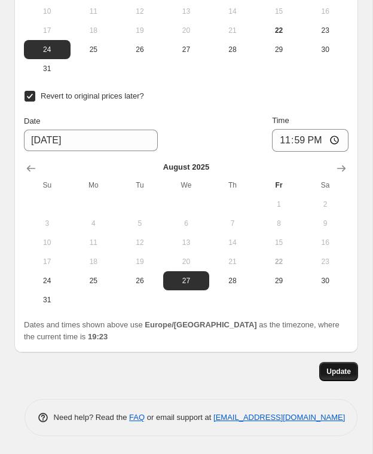
click at [333, 367] on span "Update" at bounding box center [338, 372] width 24 height 10
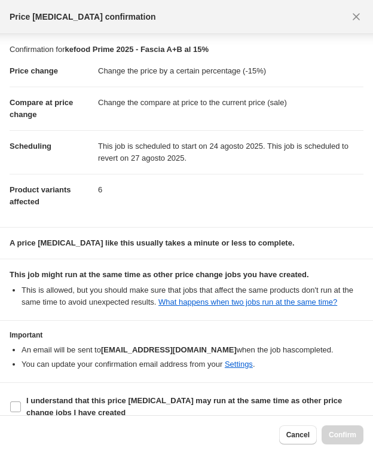
scroll to position [27, 0]
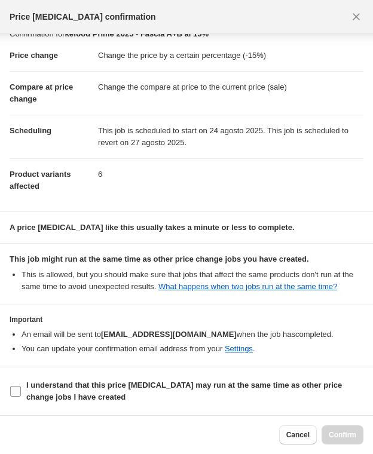
click at [16, 392] on input "I understand that this price [MEDICAL_DATA] may run at the same time as other p…" at bounding box center [15, 391] width 11 height 11
checkbox input "true"
click at [333, 435] on span "Confirm" at bounding box center [341, 435] width 27 height 10
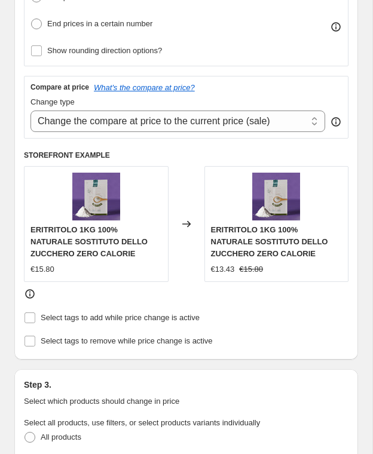
scroll to position [0, 0]
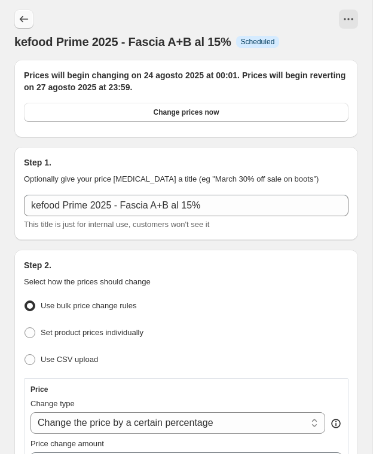
click at [22, 18] on icon "Price change jobs" at bounding box center [24, 19] width 12 height 12
